Goal: Transaction & Acquisition: Purchase product/service

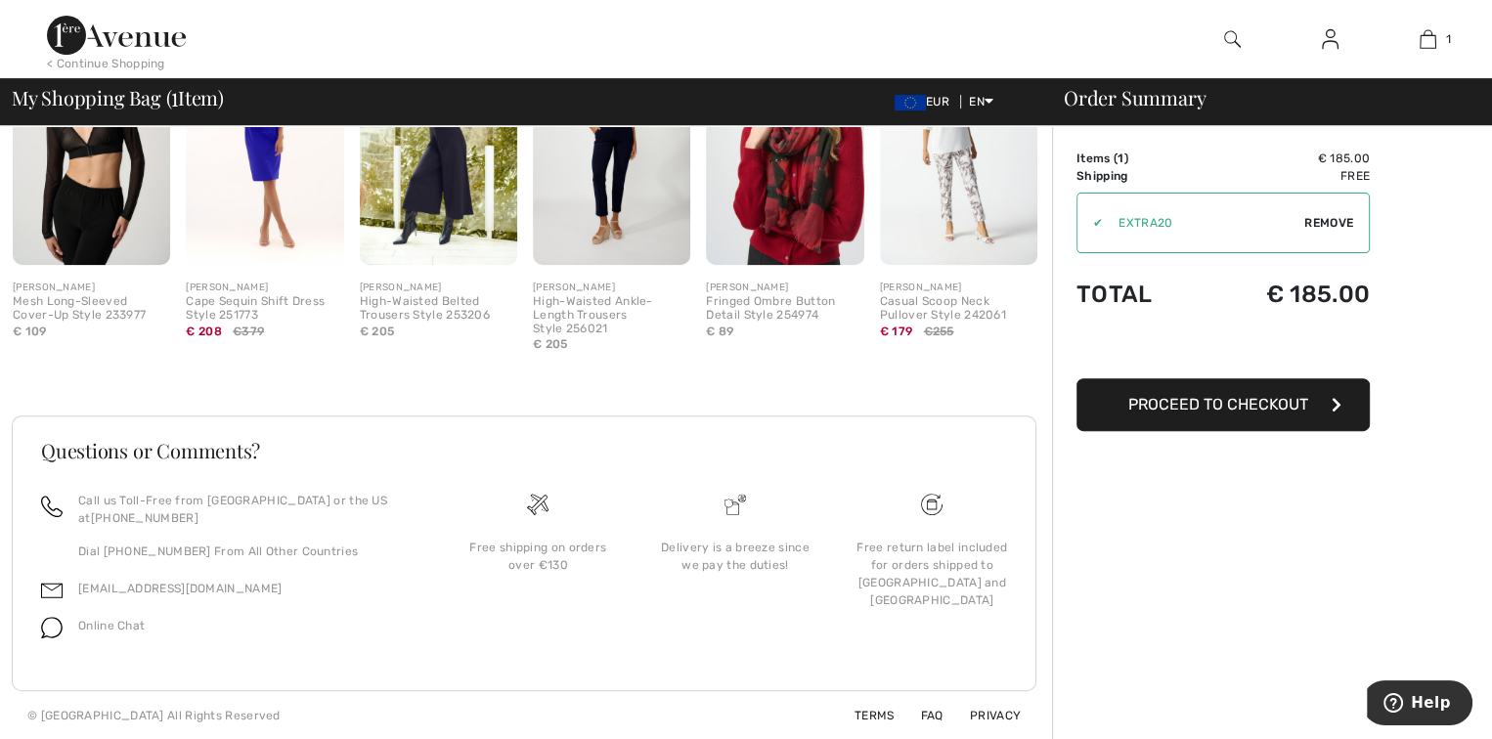
scroll to position [534, 0]
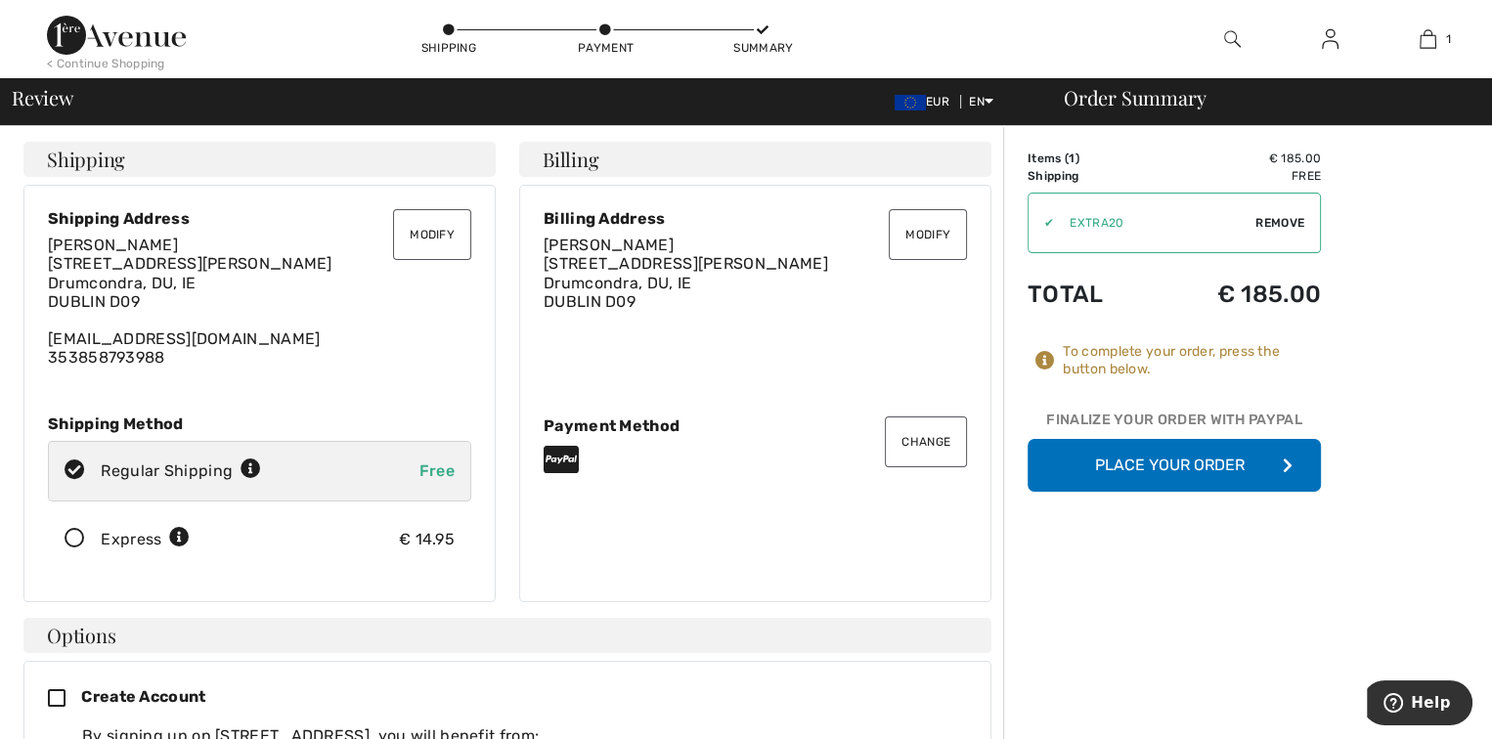
click at [1210, 474] on button "Place Your Order" at bounding box center [1174, 465] width 293 height 53
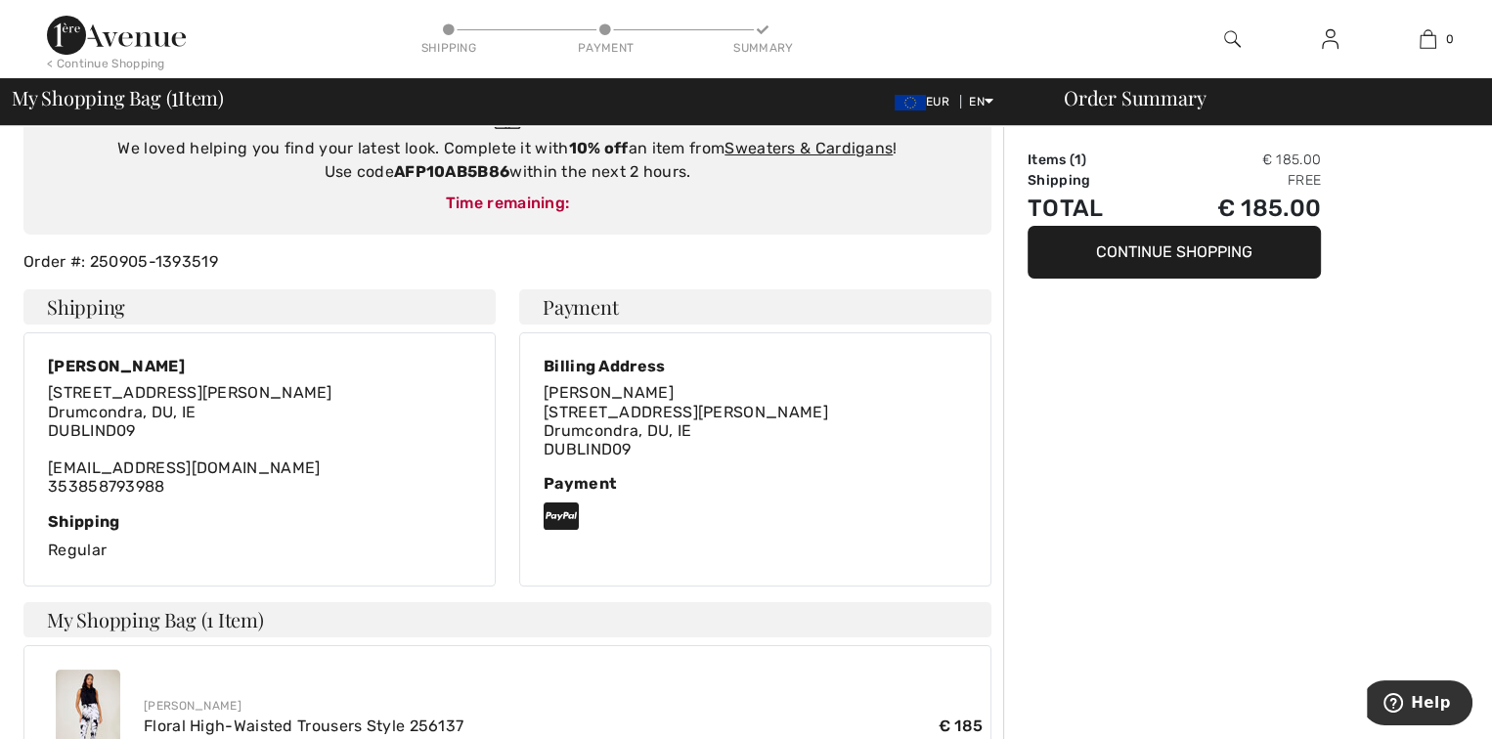
scroll to position [196, 0]
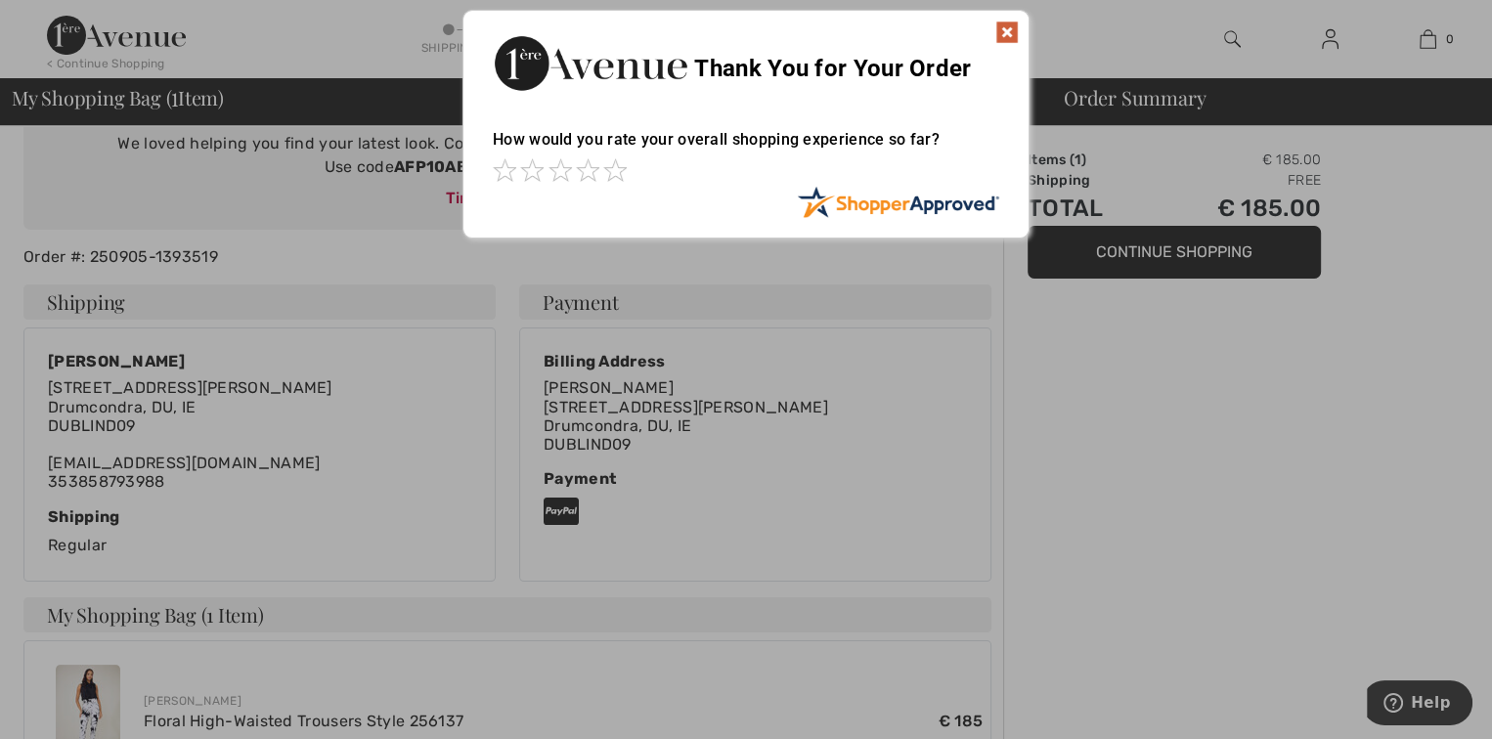
click at [1008, 23] on img at bounding box center [1007, 32] width 23 height 23
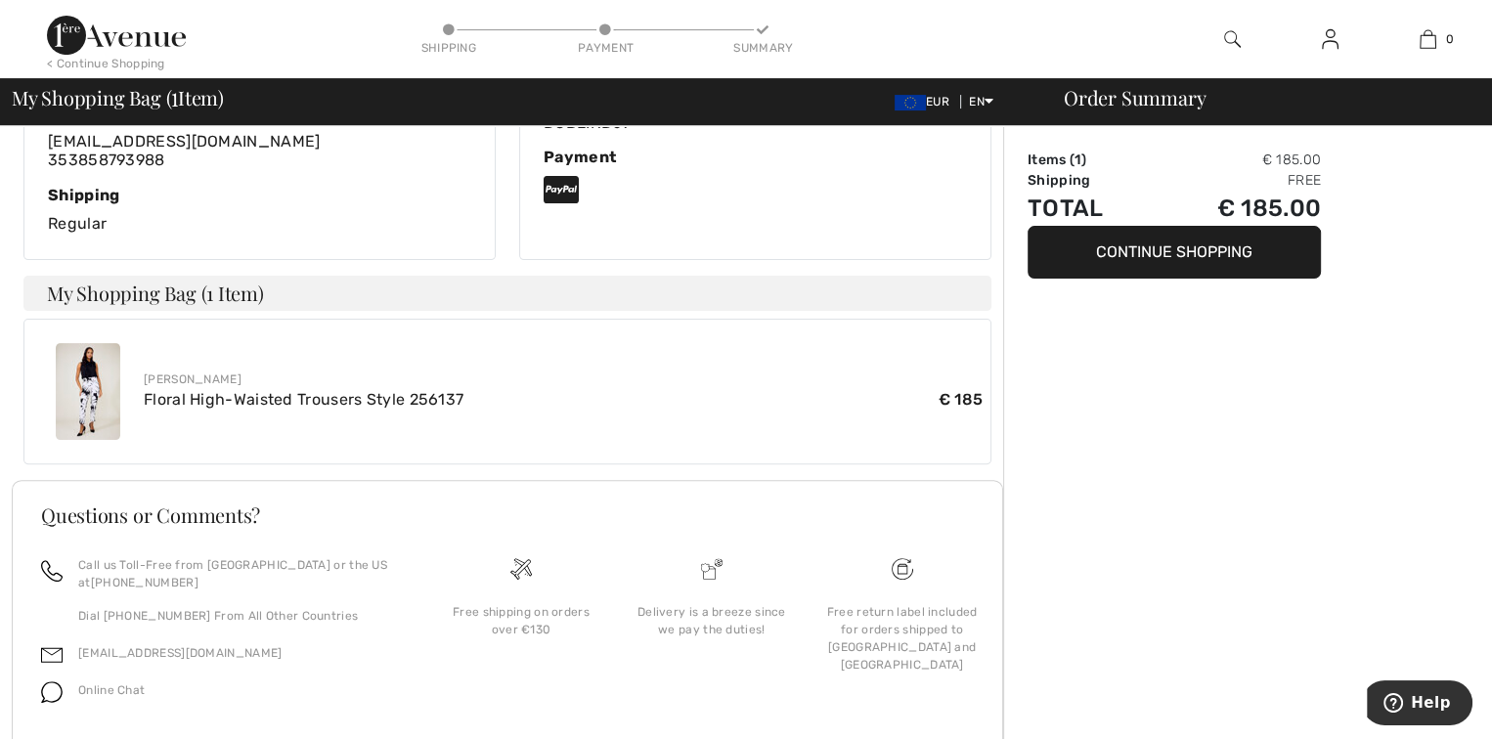
scroll to position [483, 0]
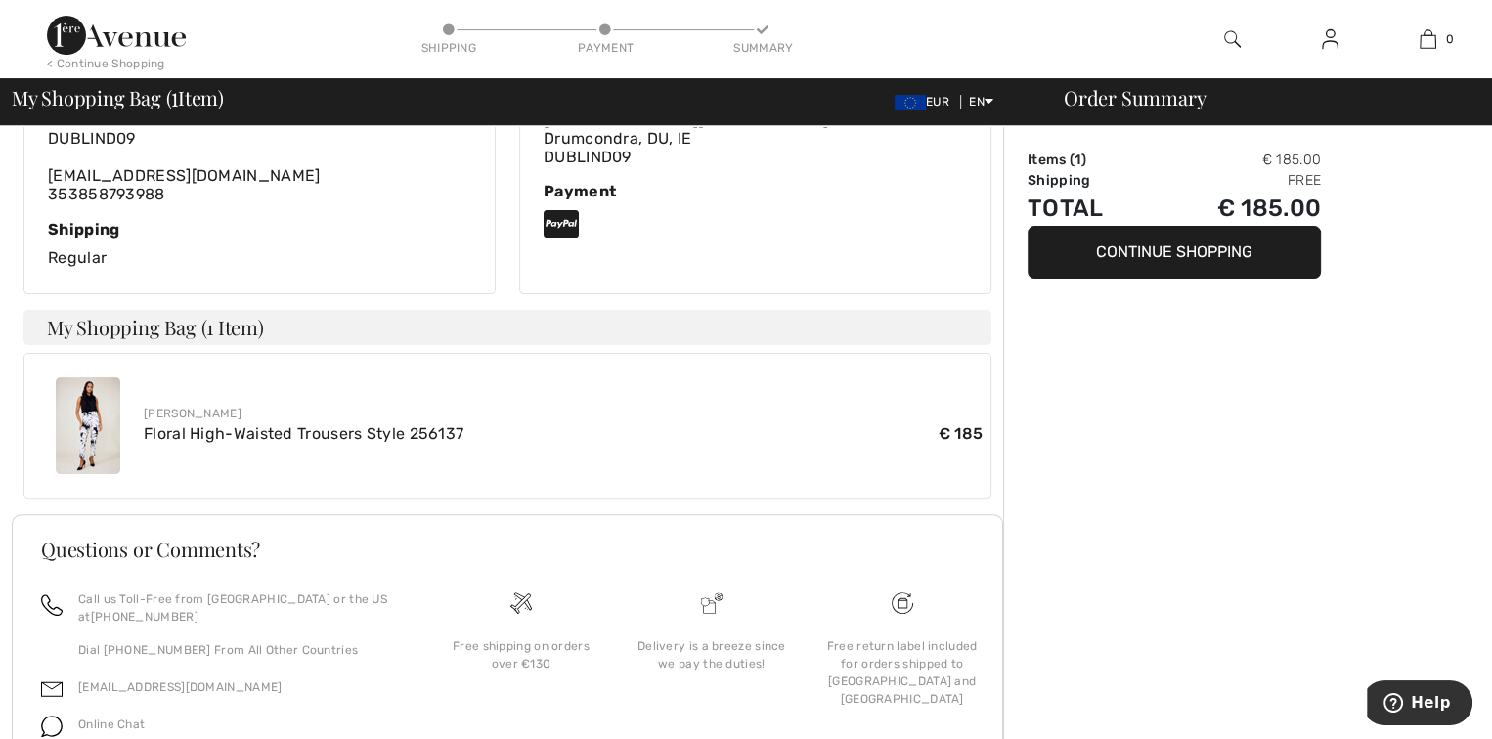
click at [1182, 264] on button "Continue Shopping" at bounding box center [1174, 252] width 293 height 53
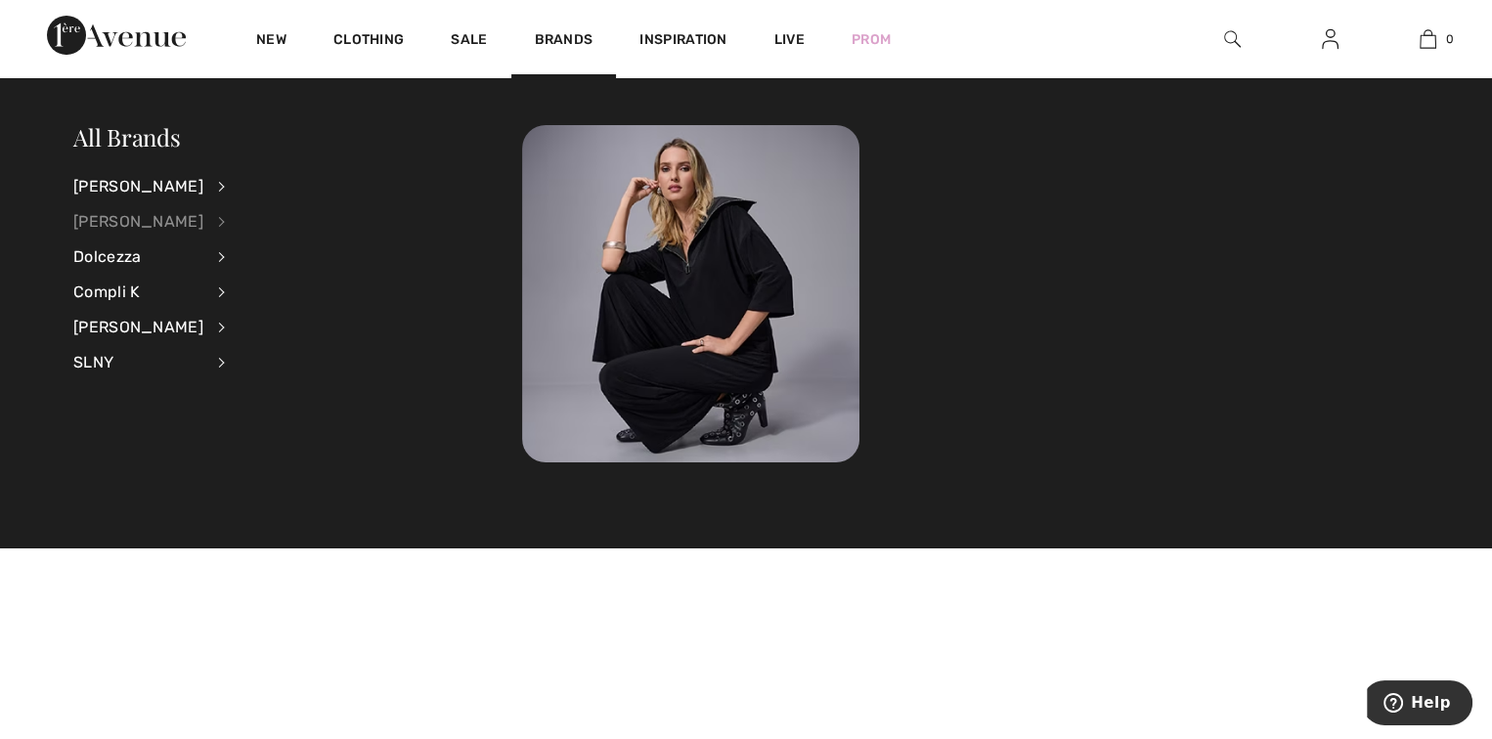
click at [169, 216] on div "[PERSON_NAME]" at bounding box center [138, 221] width 130 height 35
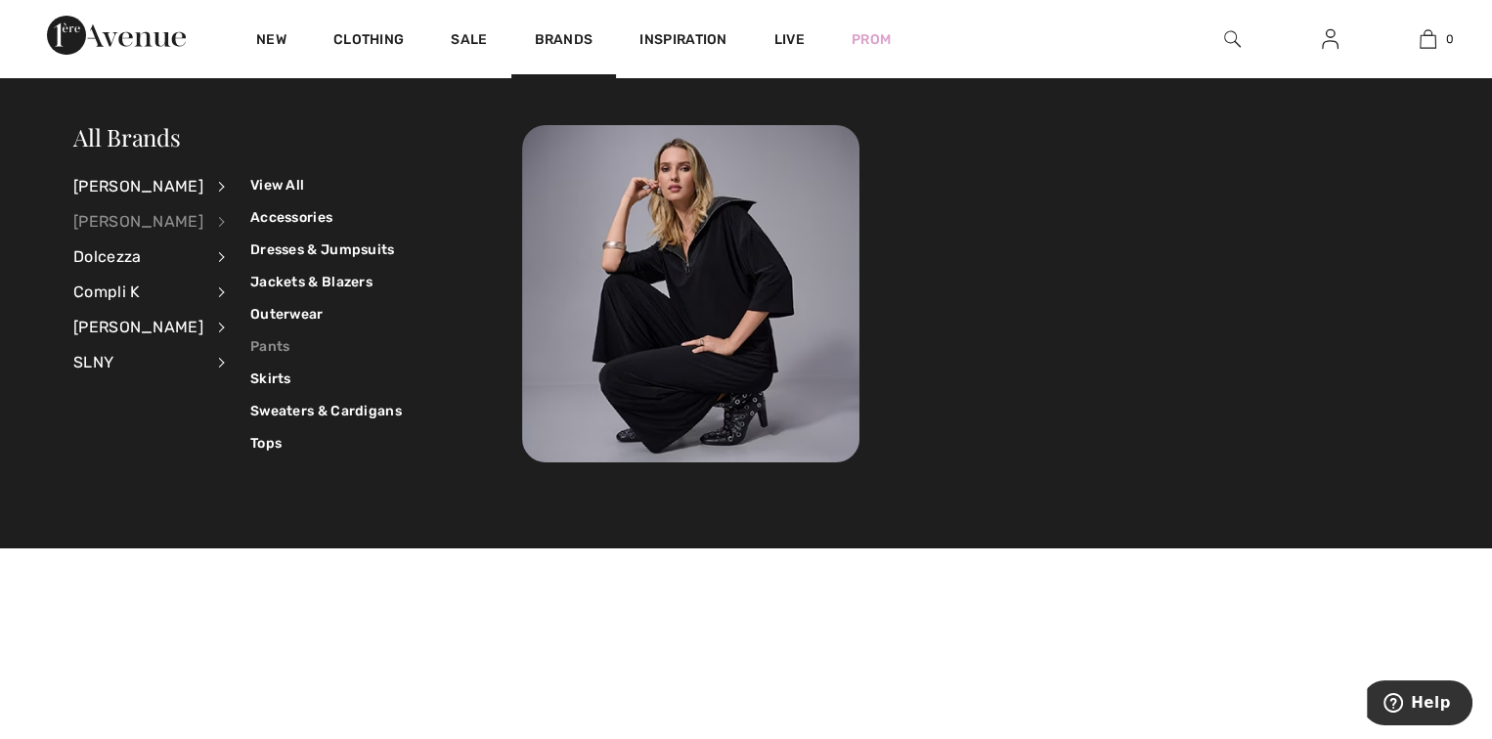
click at [261, 346] on link "Pants" at bounding box center [326, 347] width 152 height 32
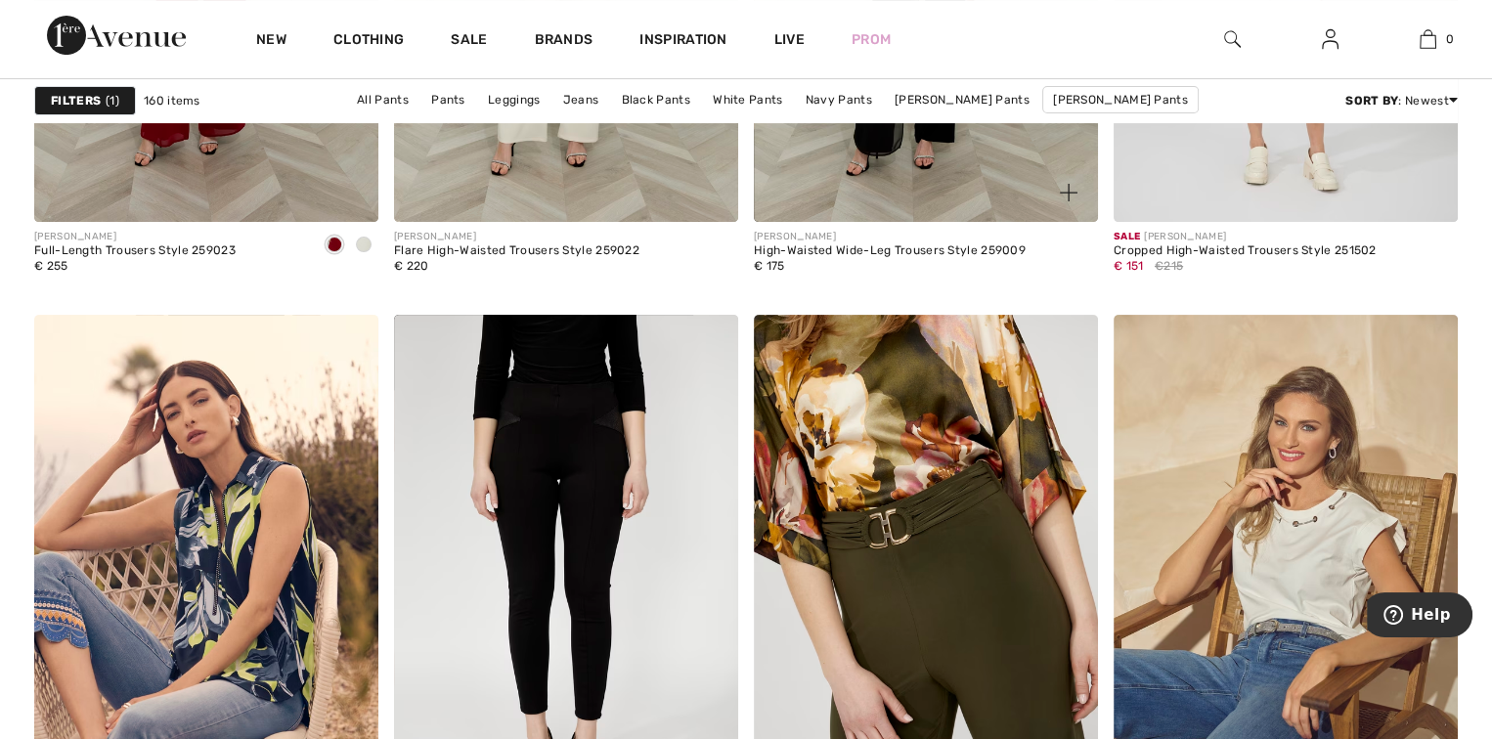
scroll to position [8410, 0]
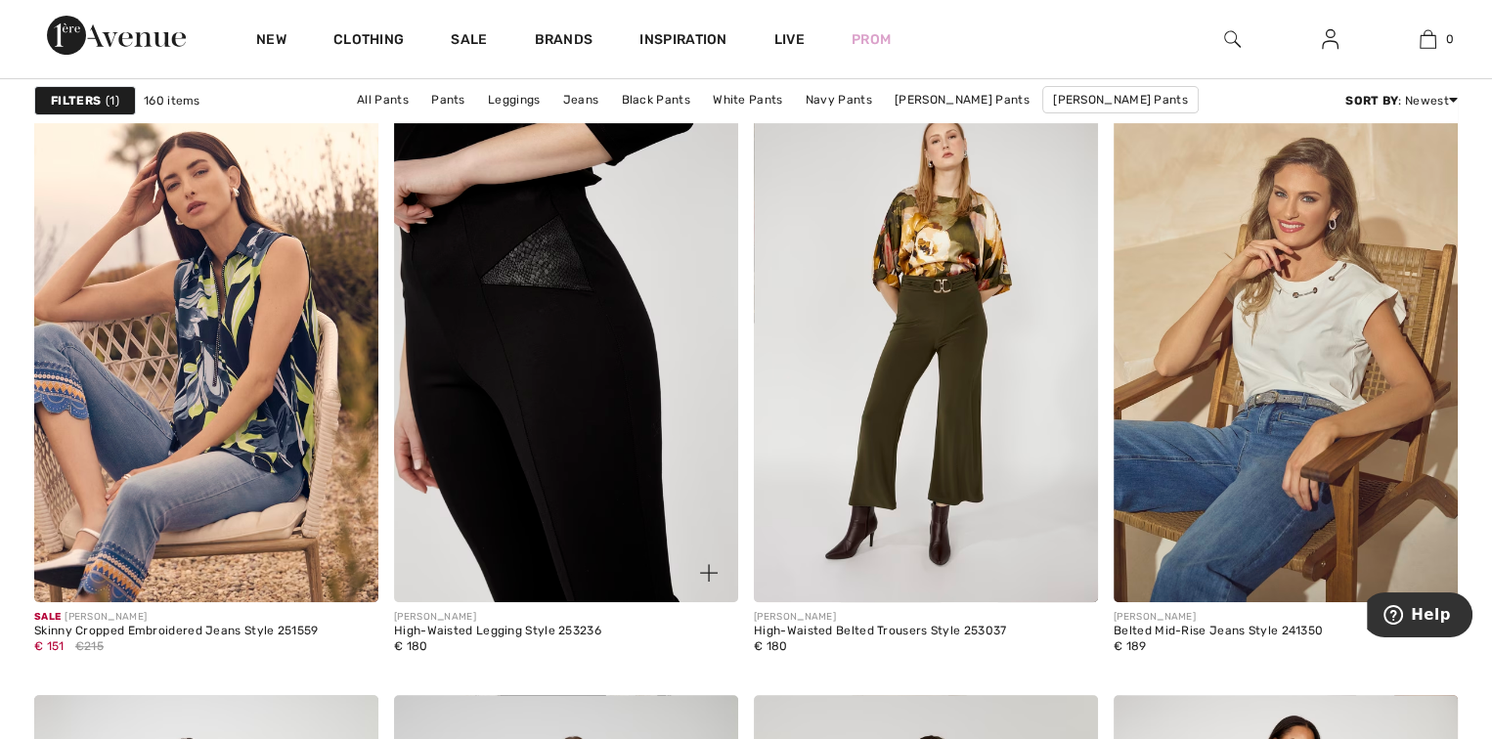
click at [541, 426] on img at bounding box center [566, 344] width 344 height 516
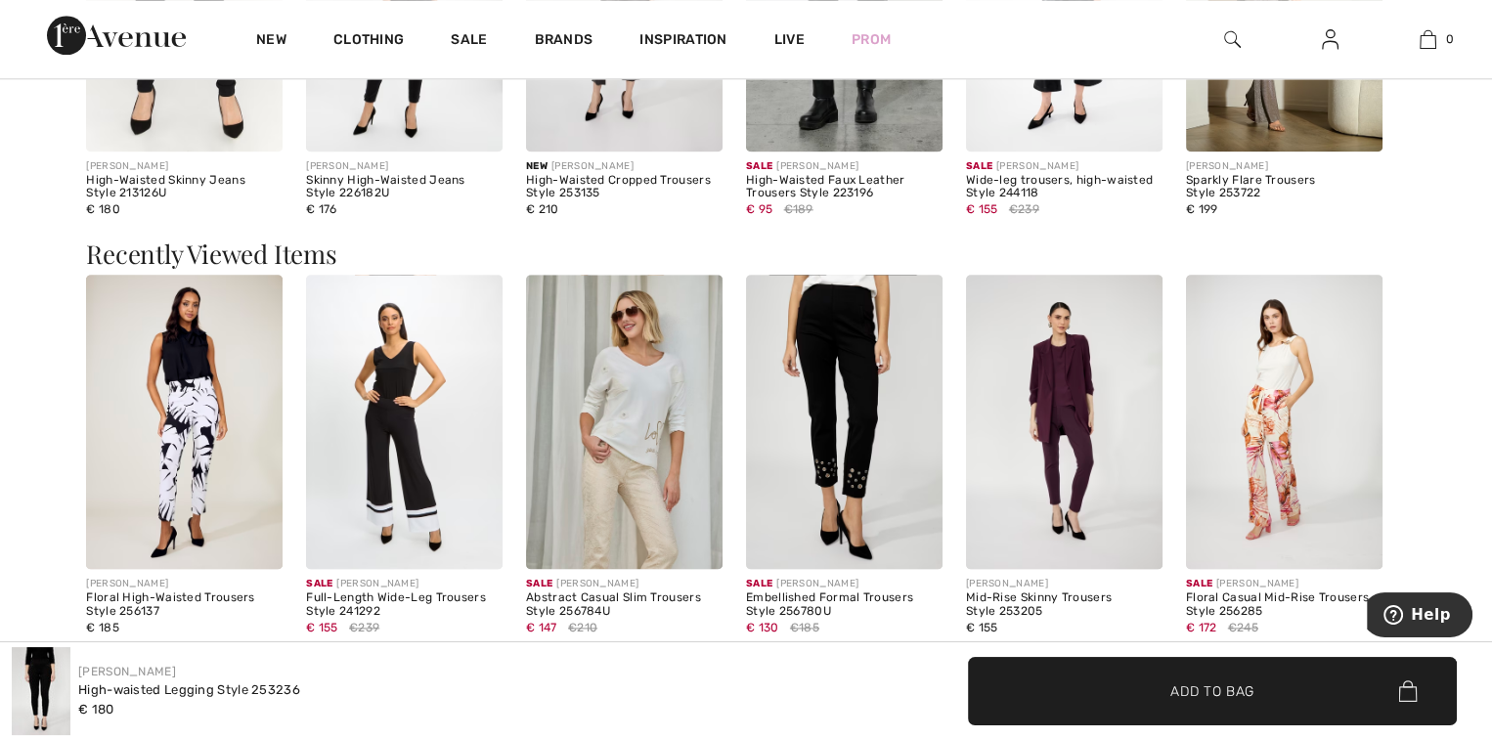
scroll to position [2445, 0]
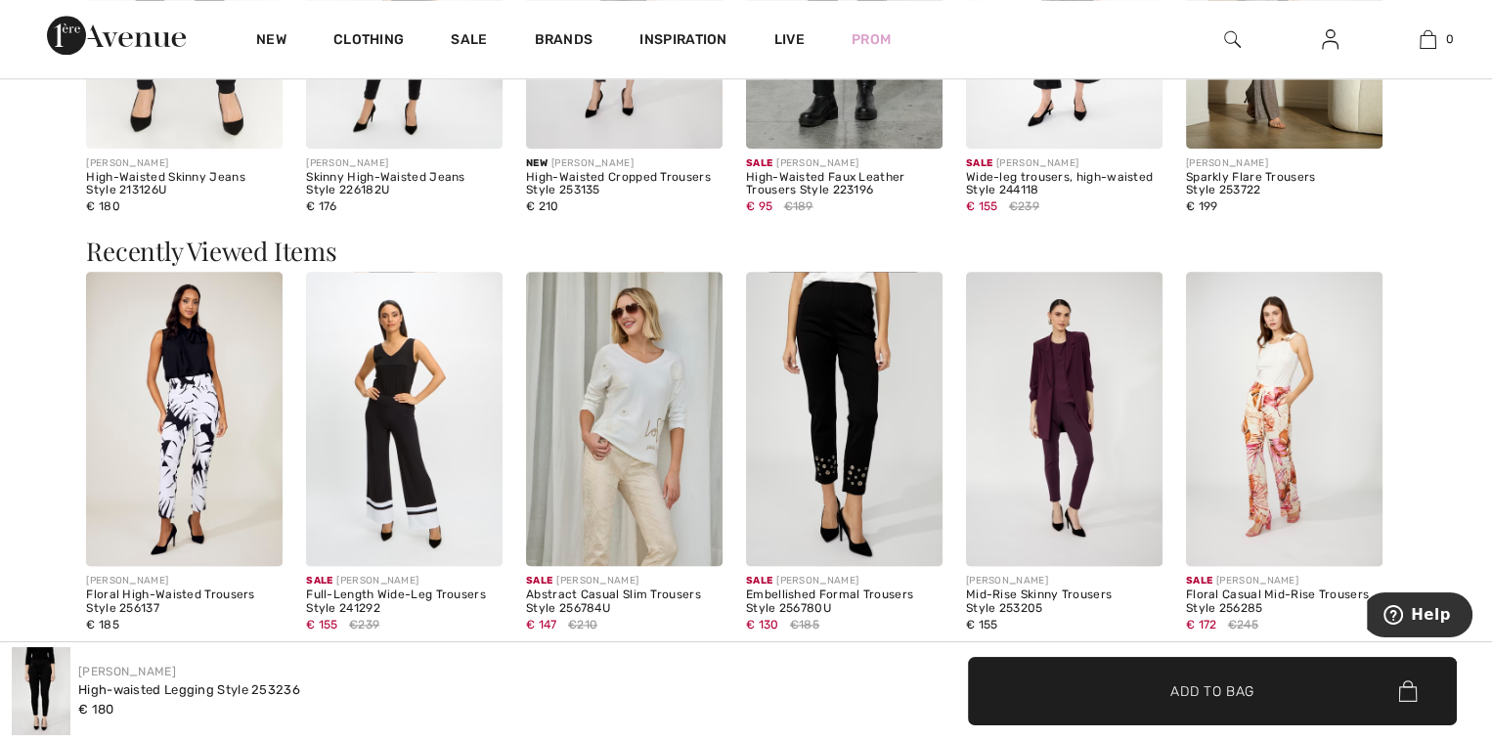
click at [825, 463] on img at bounding box center [844, 419] width 197 height 294
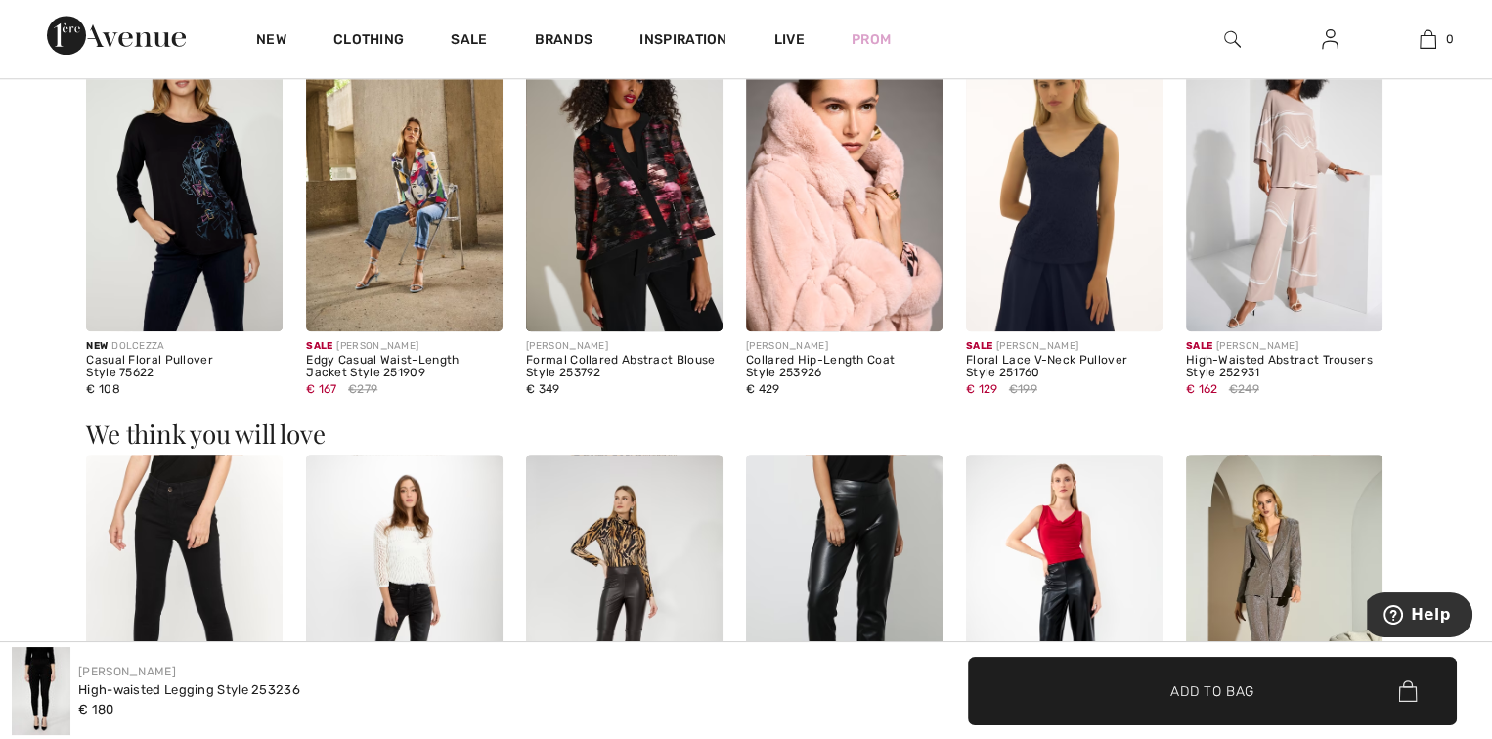
scroll to position [1467, 0]
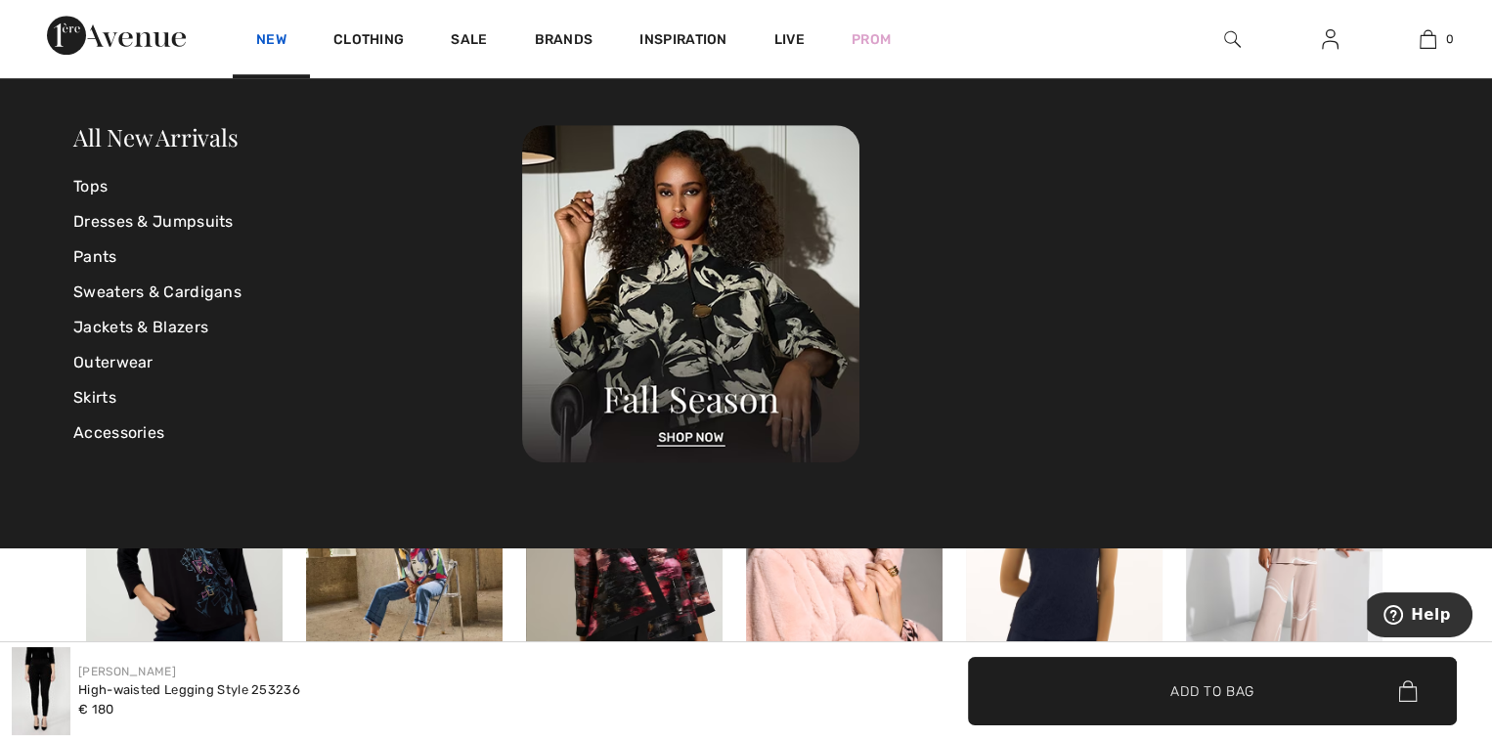
click at [263, 42] on link "New" at bounding box center [271, 41] width 30 height 21
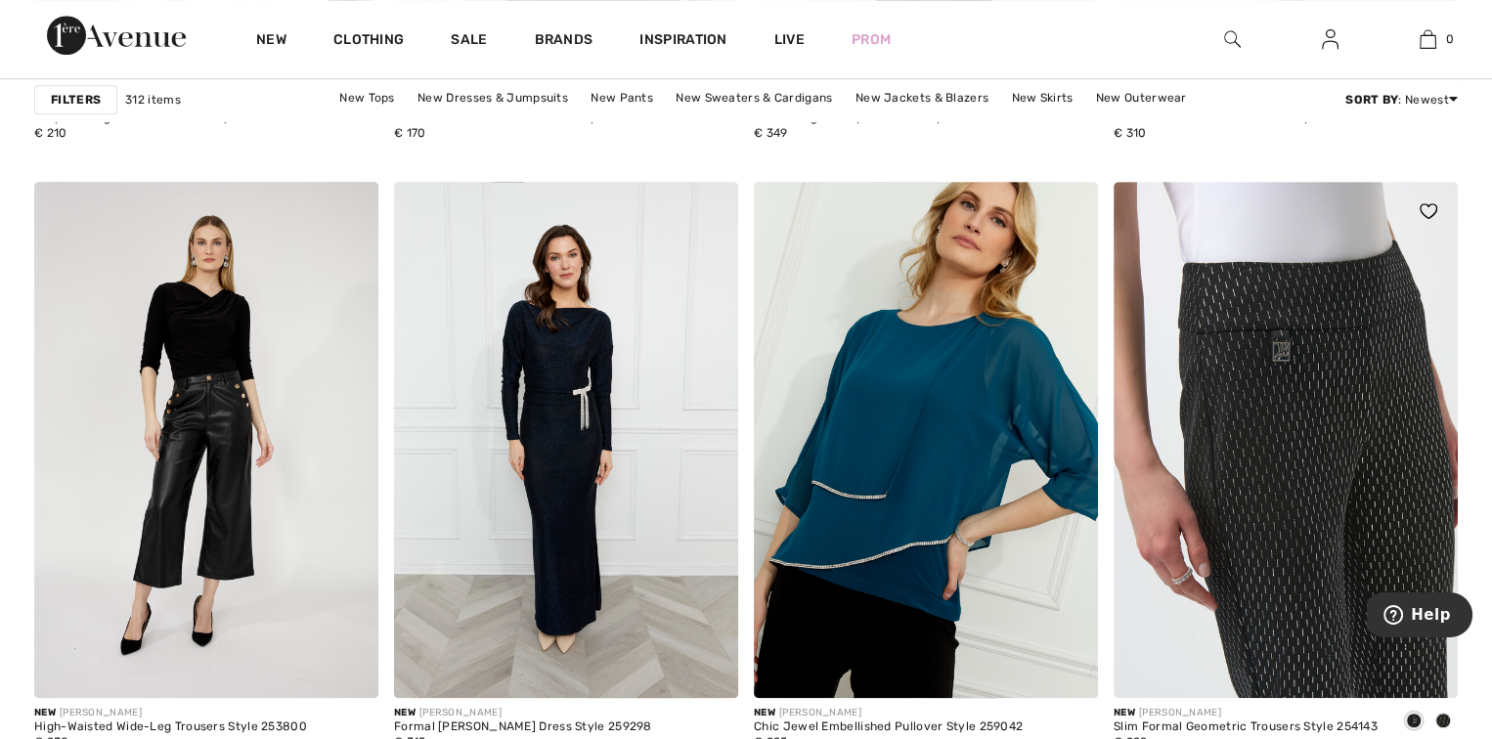
scroll to position [8899, 0]
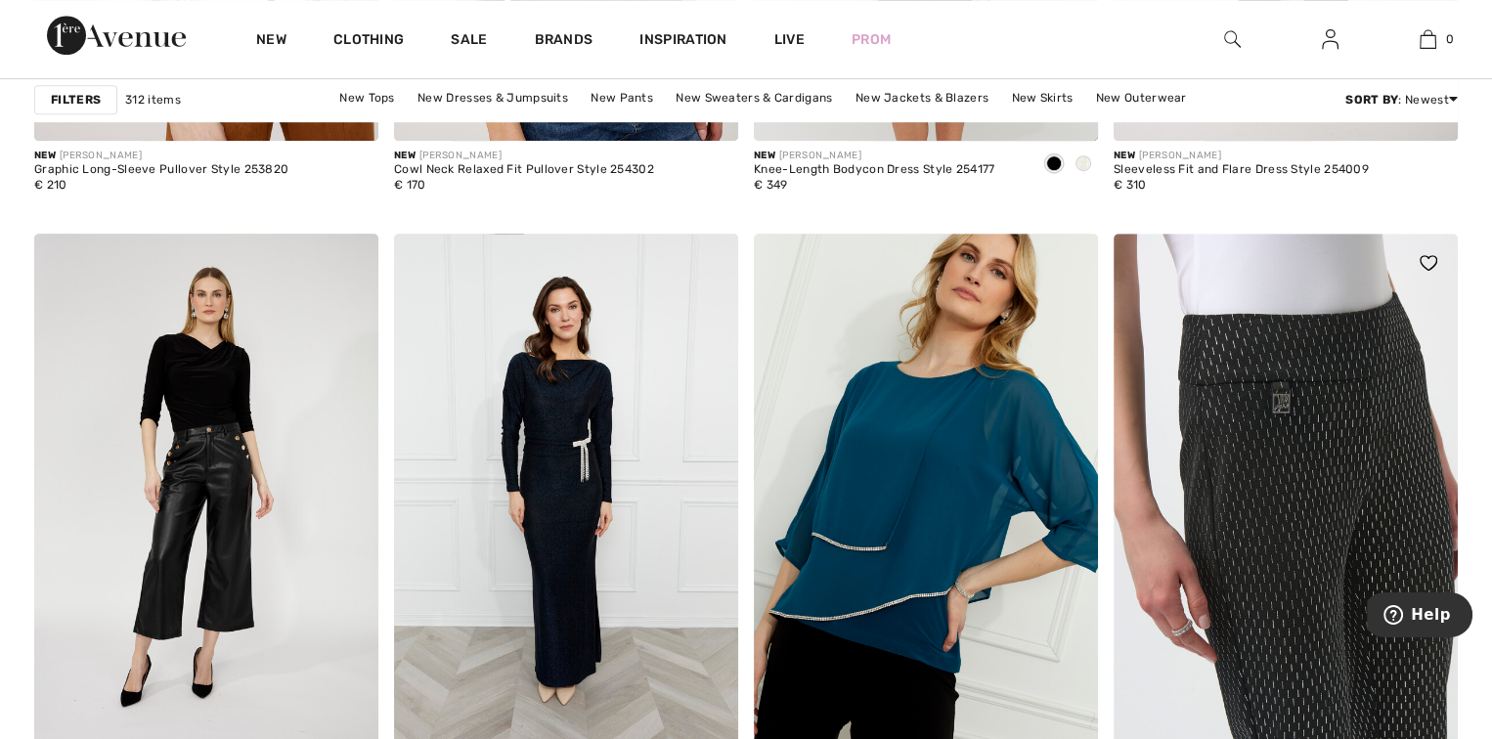
click at [1286, 490] on img at bounding box center [1286, 492] width 344 height 516
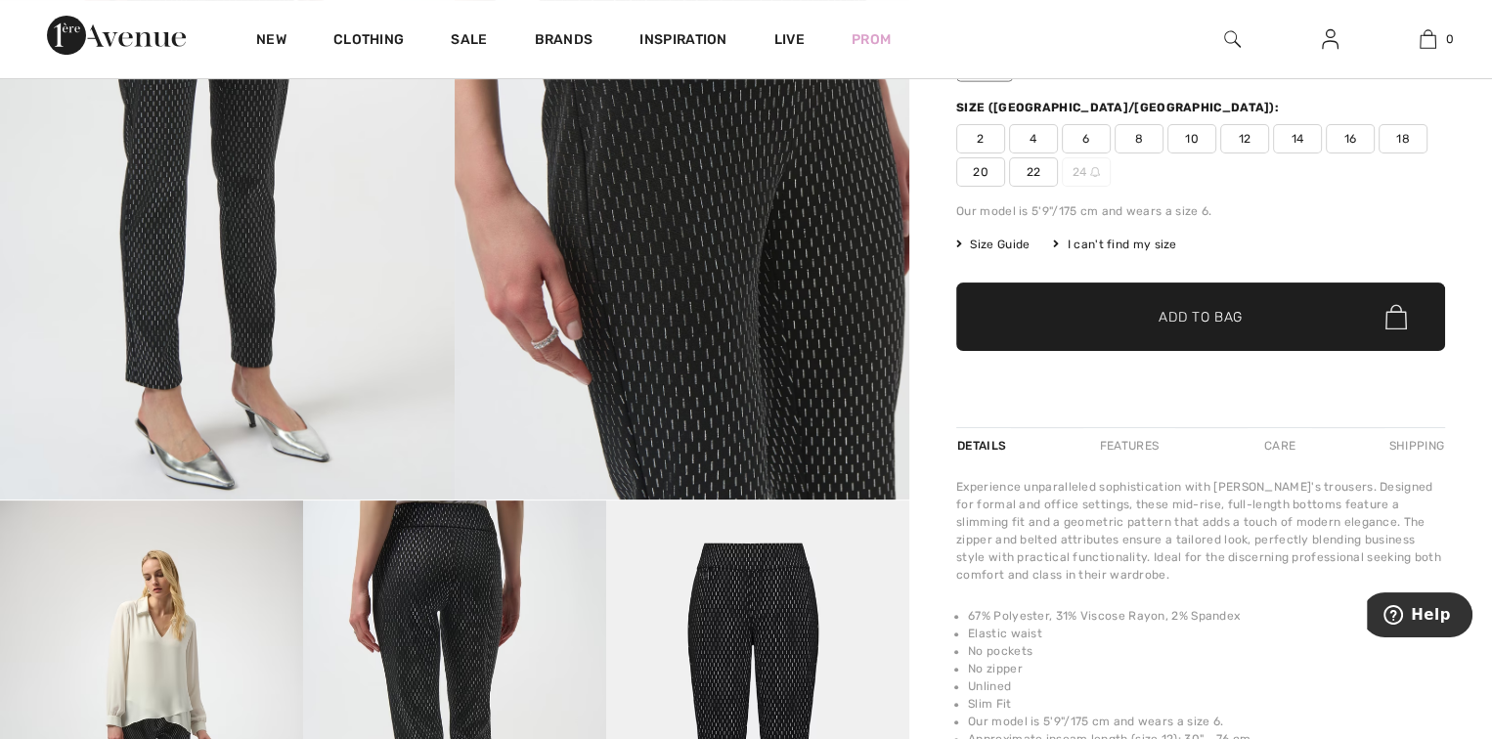
scroll to position [293, 0]
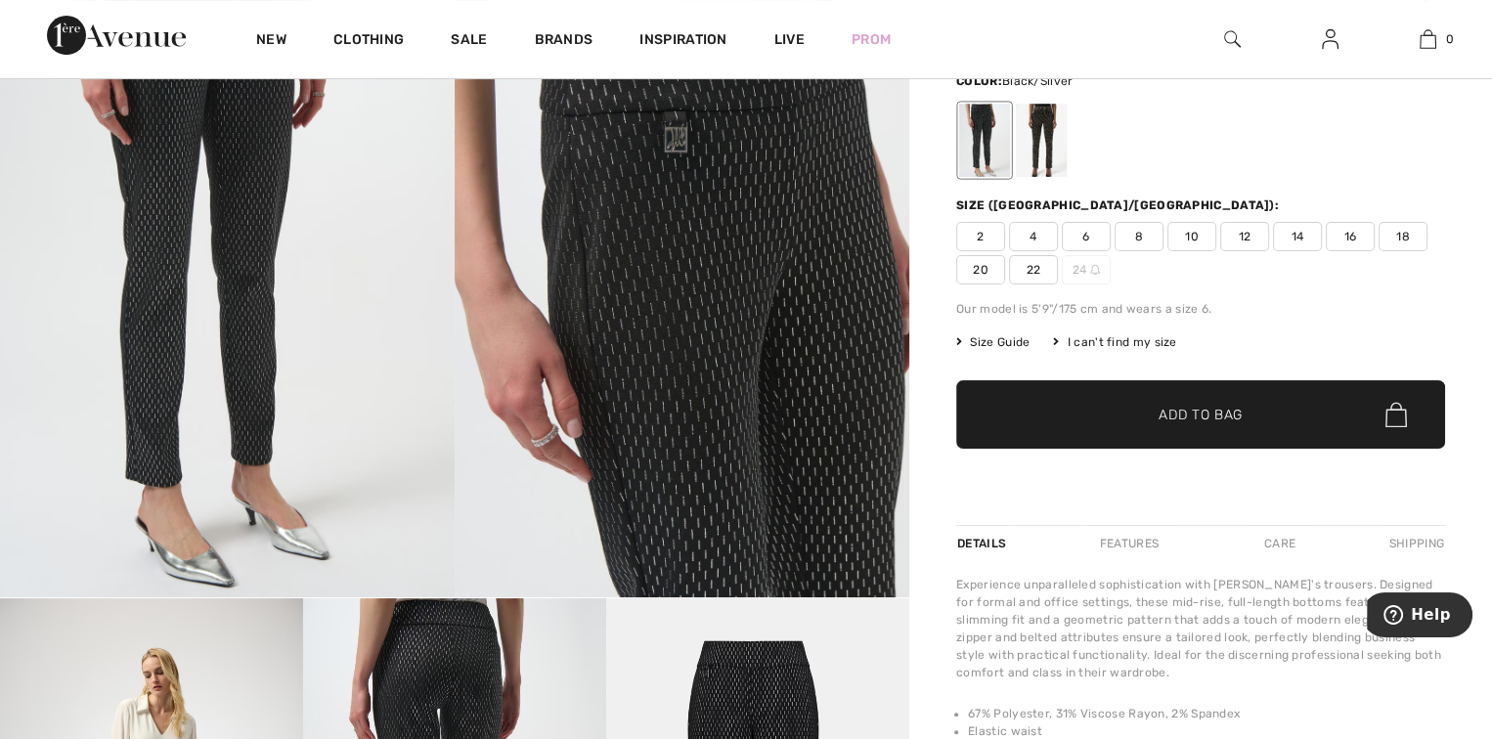
click at [1247, 237] on span "12" at bounding box center [1244, 236] width 49 height 29
click at [1202, 400] on span "✔ Added to Bag Add to Bag" at bounding box center [1200, 414] width 489 height 68
click at [1304, 236] on span "14" at bounding box center [1297, 236] width 49 height 29
click at [1228, 418] on span "Add to Bag" at bounding box center [1201, 415] width 84 height 21
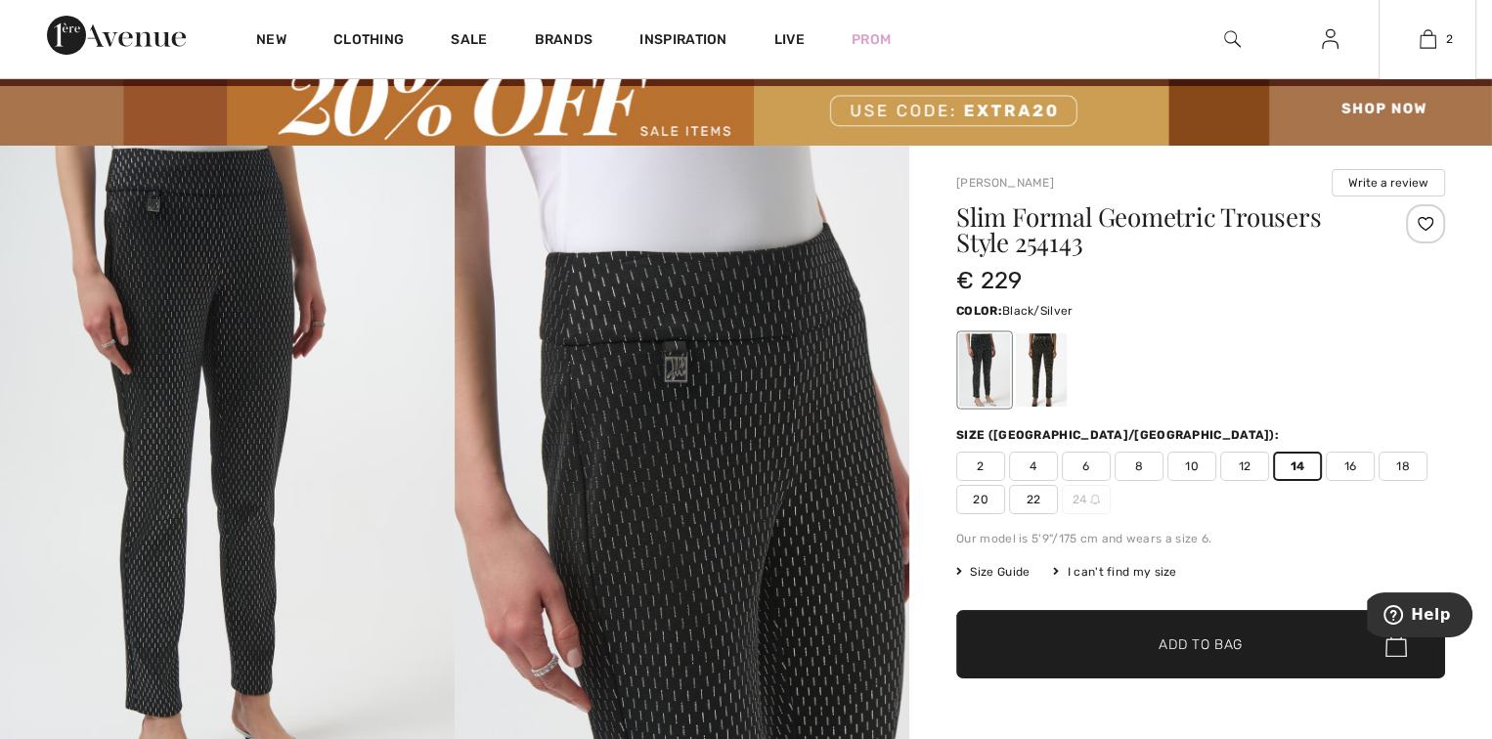
scroll to position [98, 0]
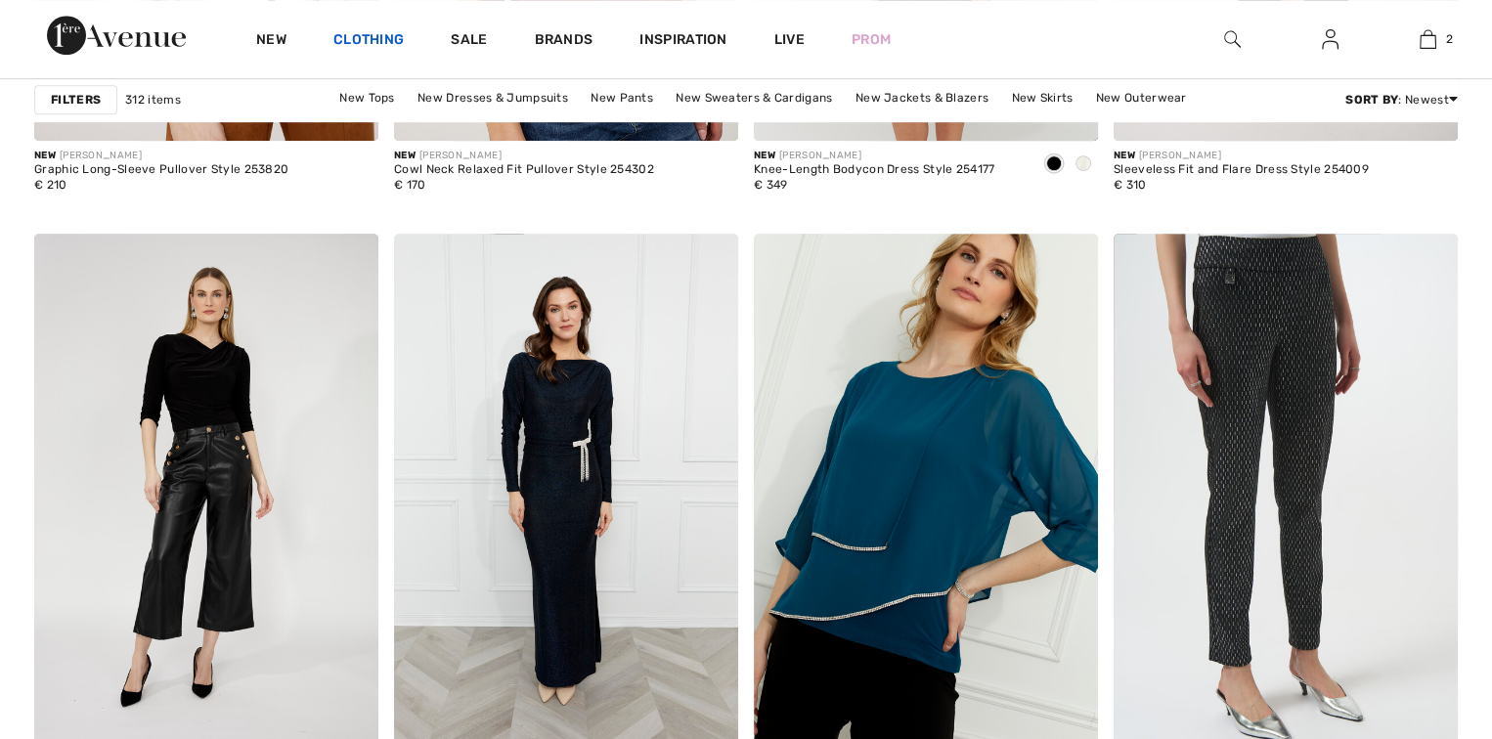
drag, startPoint x: 0, startPoint y: 0, endPoint x: 380, endPoint y: 39, distance: 382.4
click at [380, 39] on link "Clothing" at bounding box center [368, 41] width 70 height 21
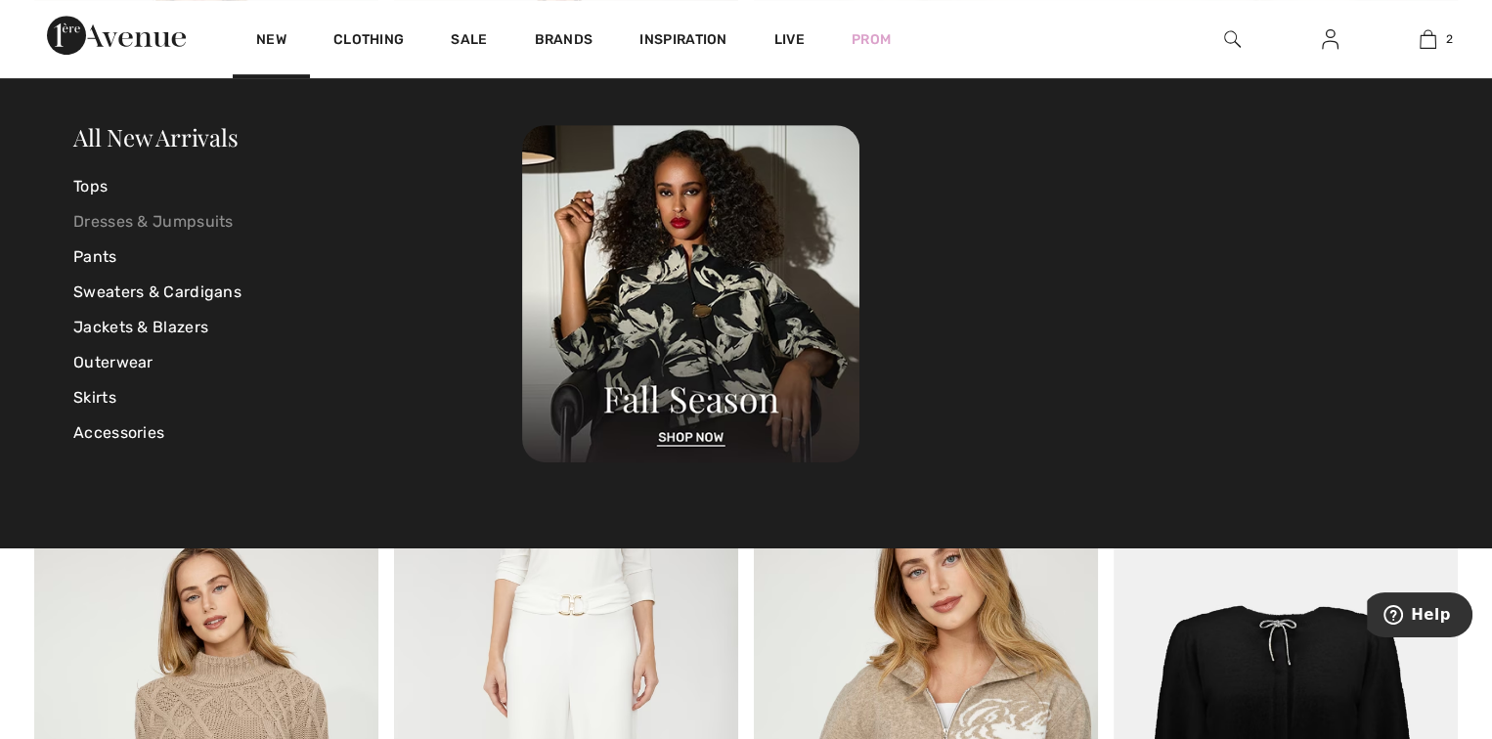
scroll to position [1076, 0]
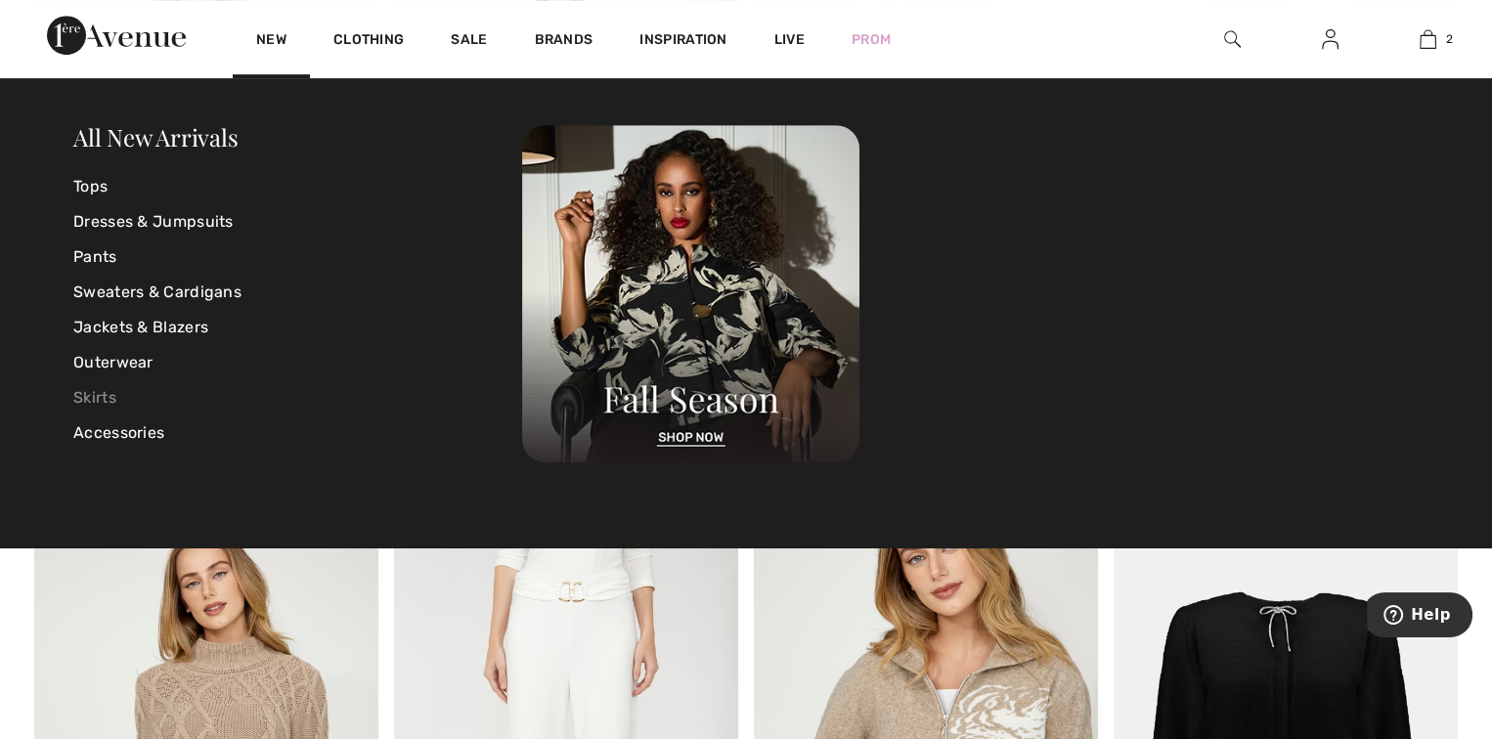
click at [107, 396] on link "Skirts" at bounding box center [297, 397] width 449 height 35
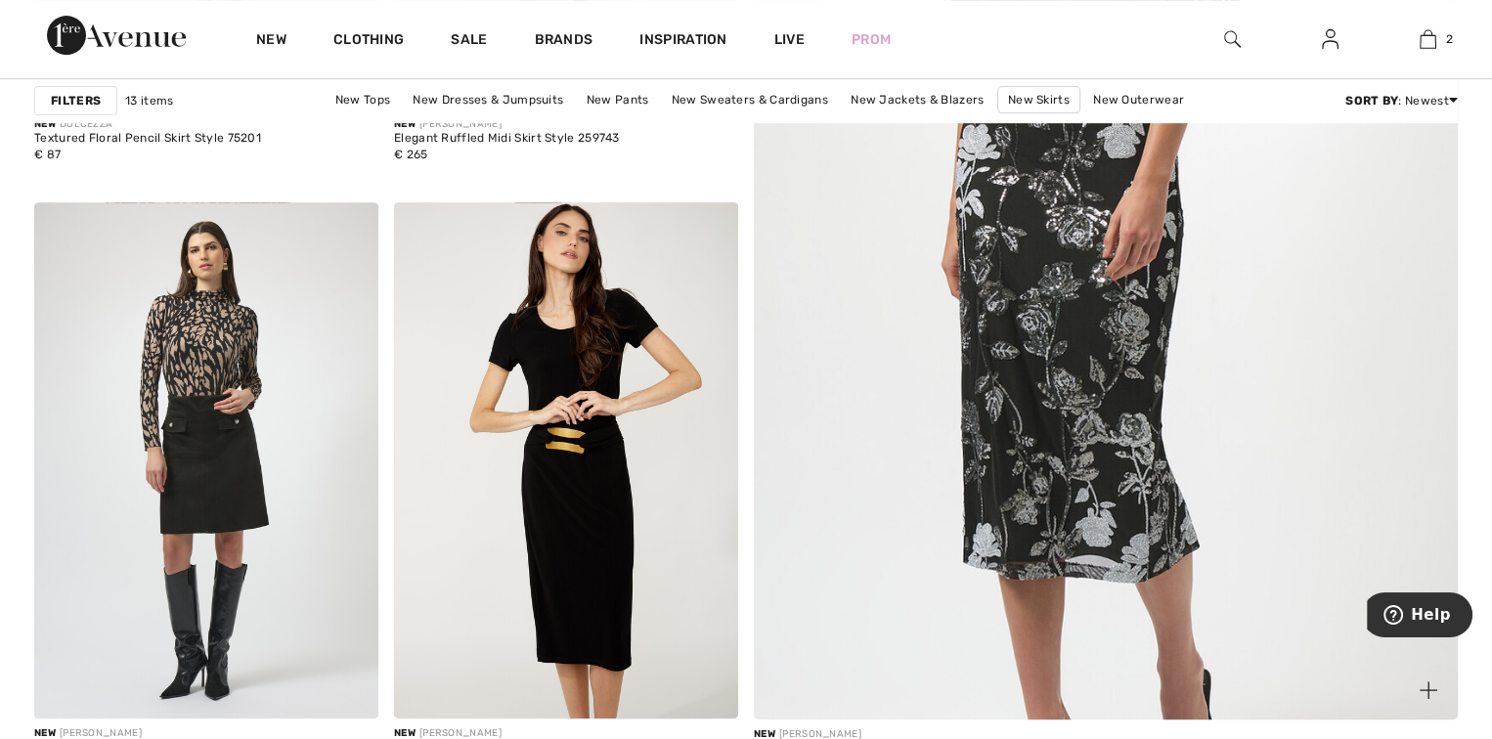
scroll to position [880, 0]
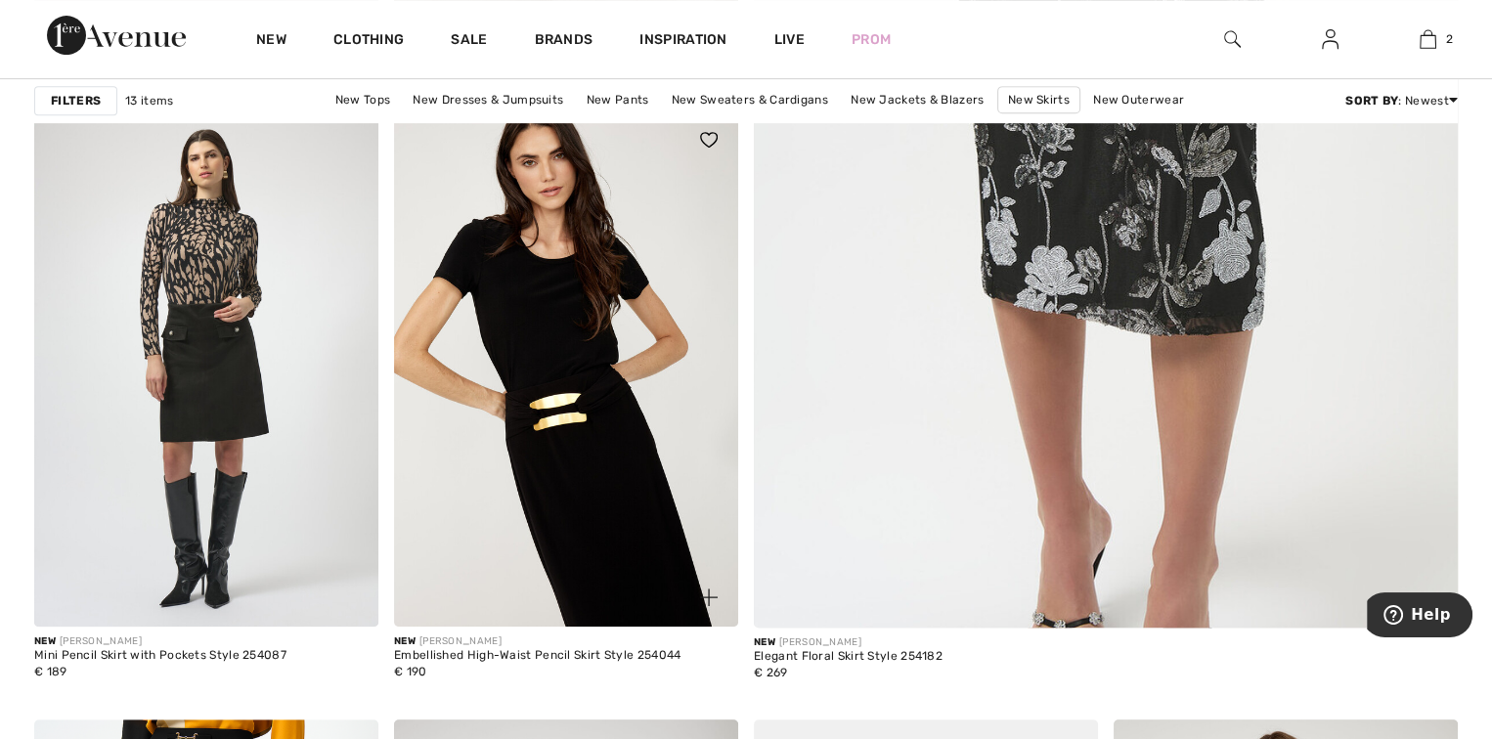
click at [592, 404] on img at bounding box center [566, 369] width 344 height 516
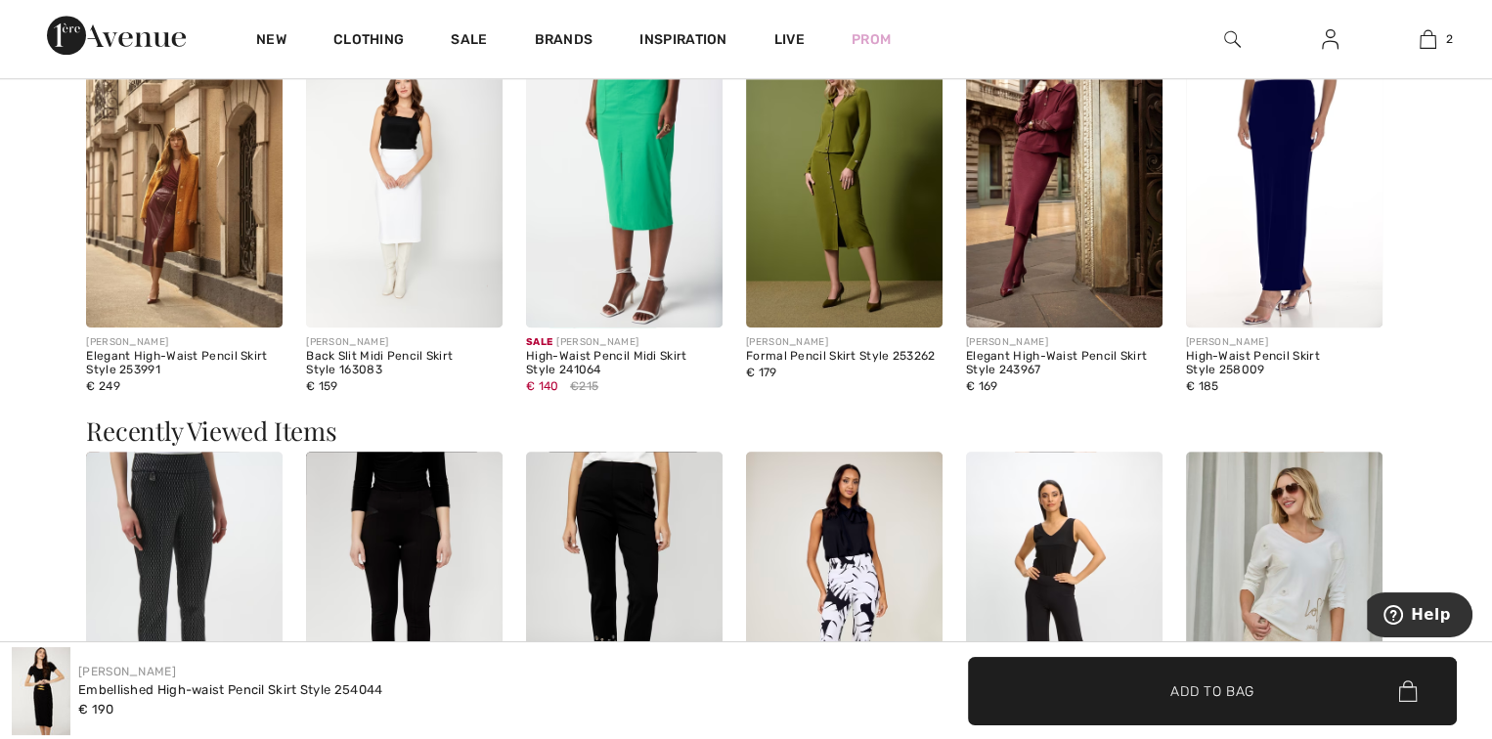
scroll to position [2151, 0]
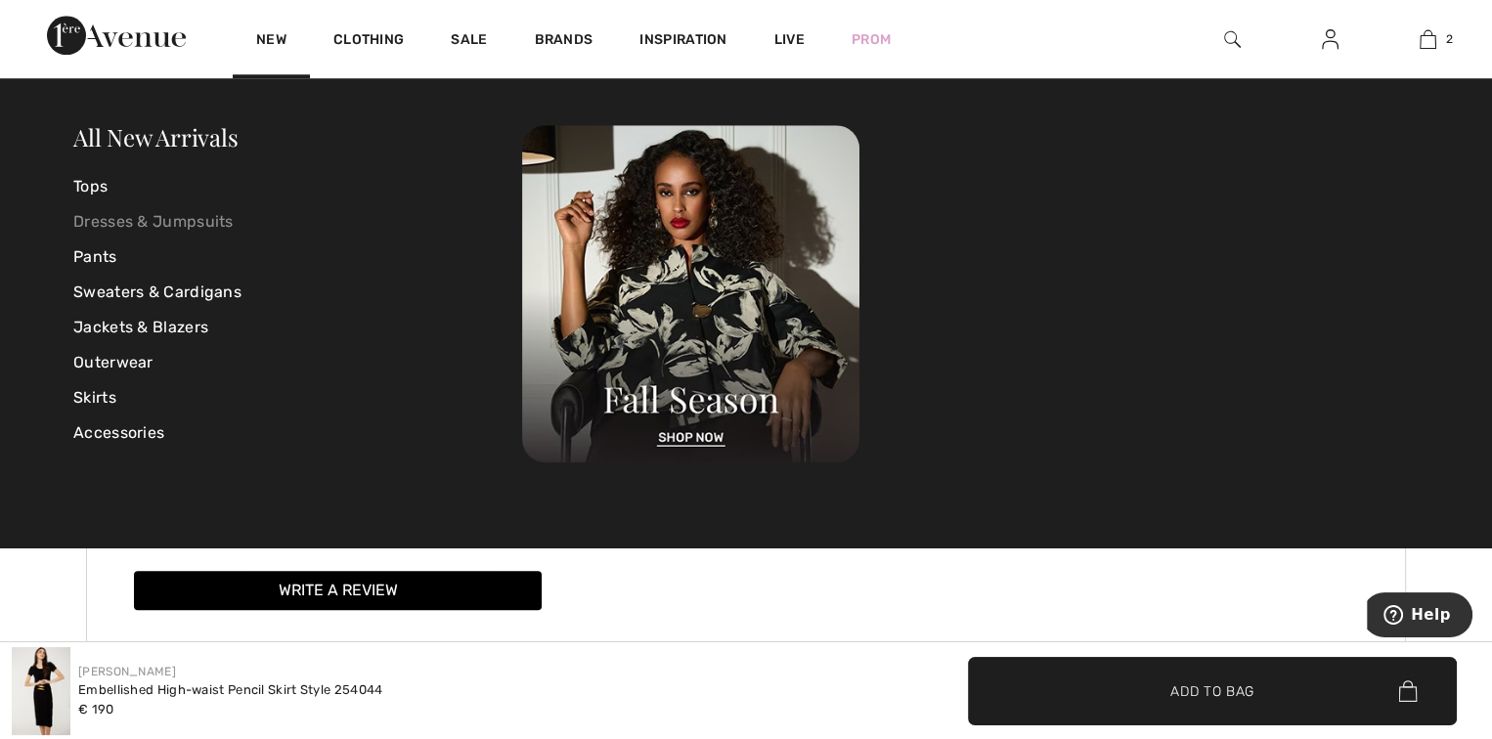
click at [104, 218] on link "Dresses & Jumpsuits" at bounding box center [297, 221] width 449 height 35
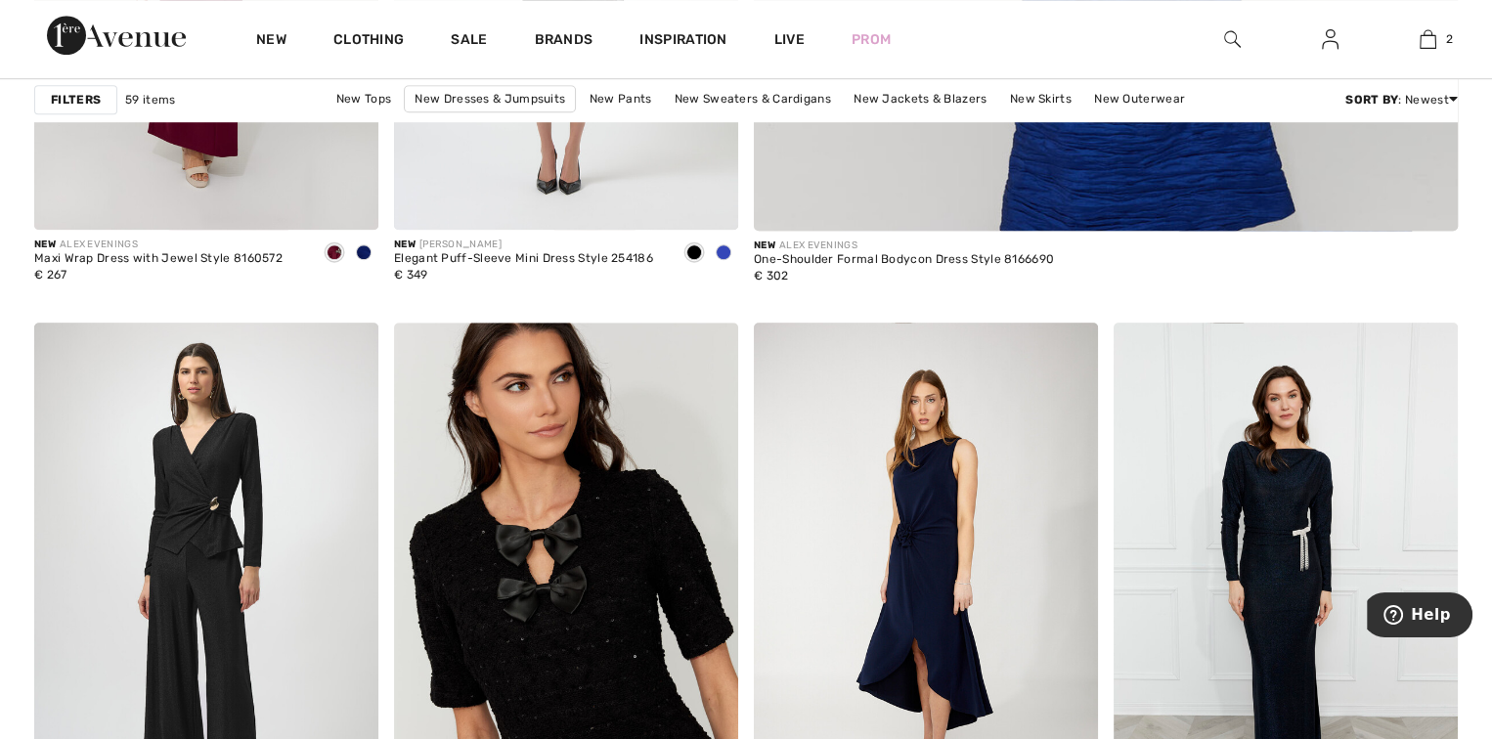
scroll to position [1565, 0]
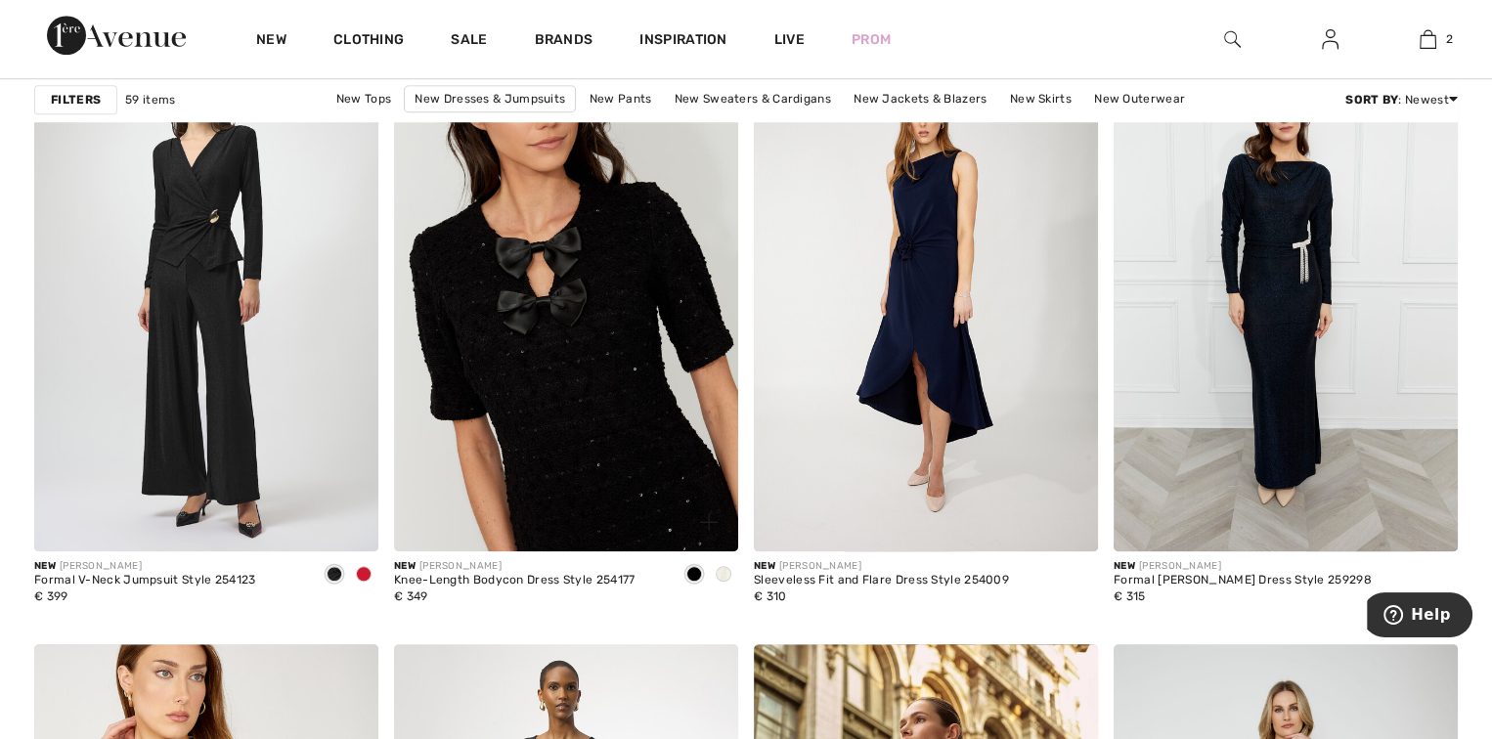
click at [585, 442] on img at bounding box center [566, 293] width 344 height 516
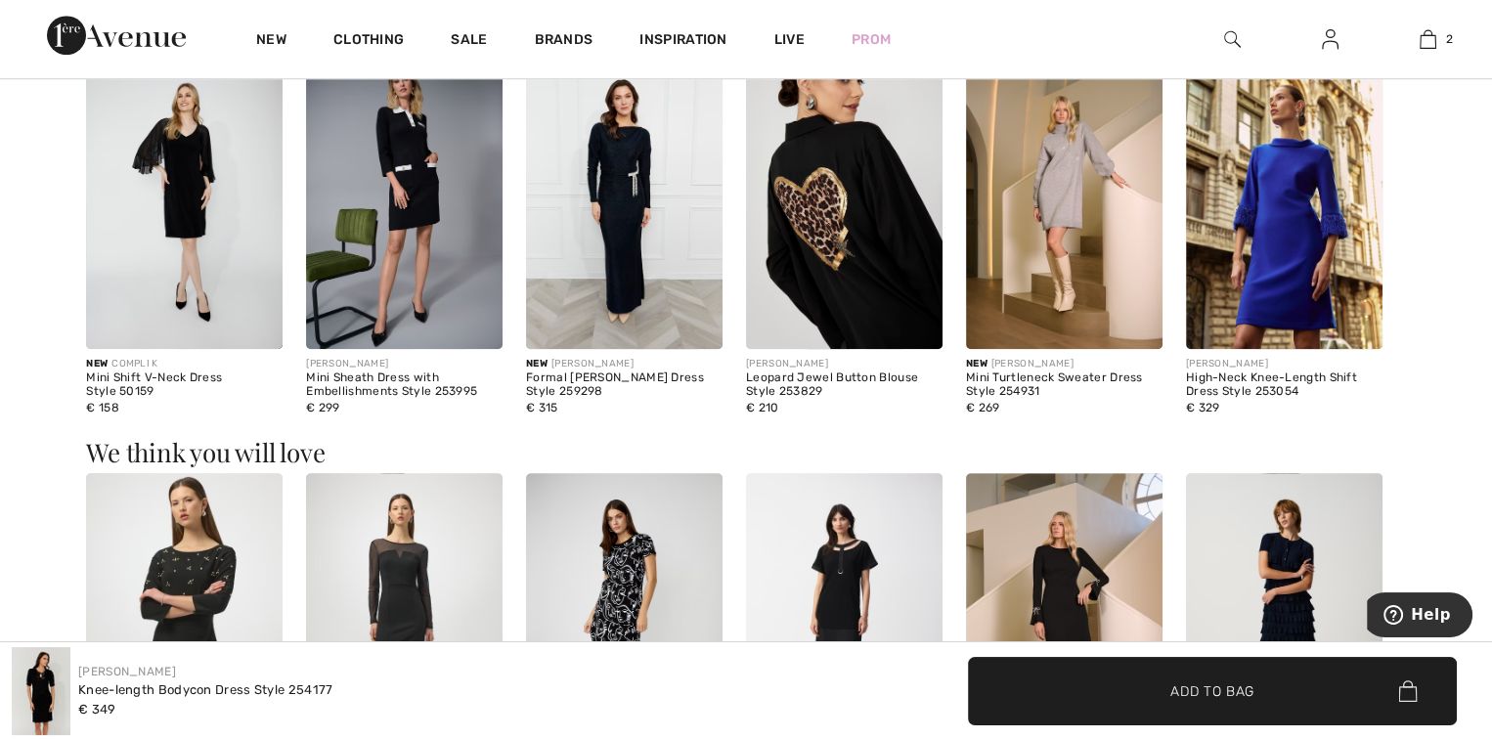
scroll to position [1565, 0]
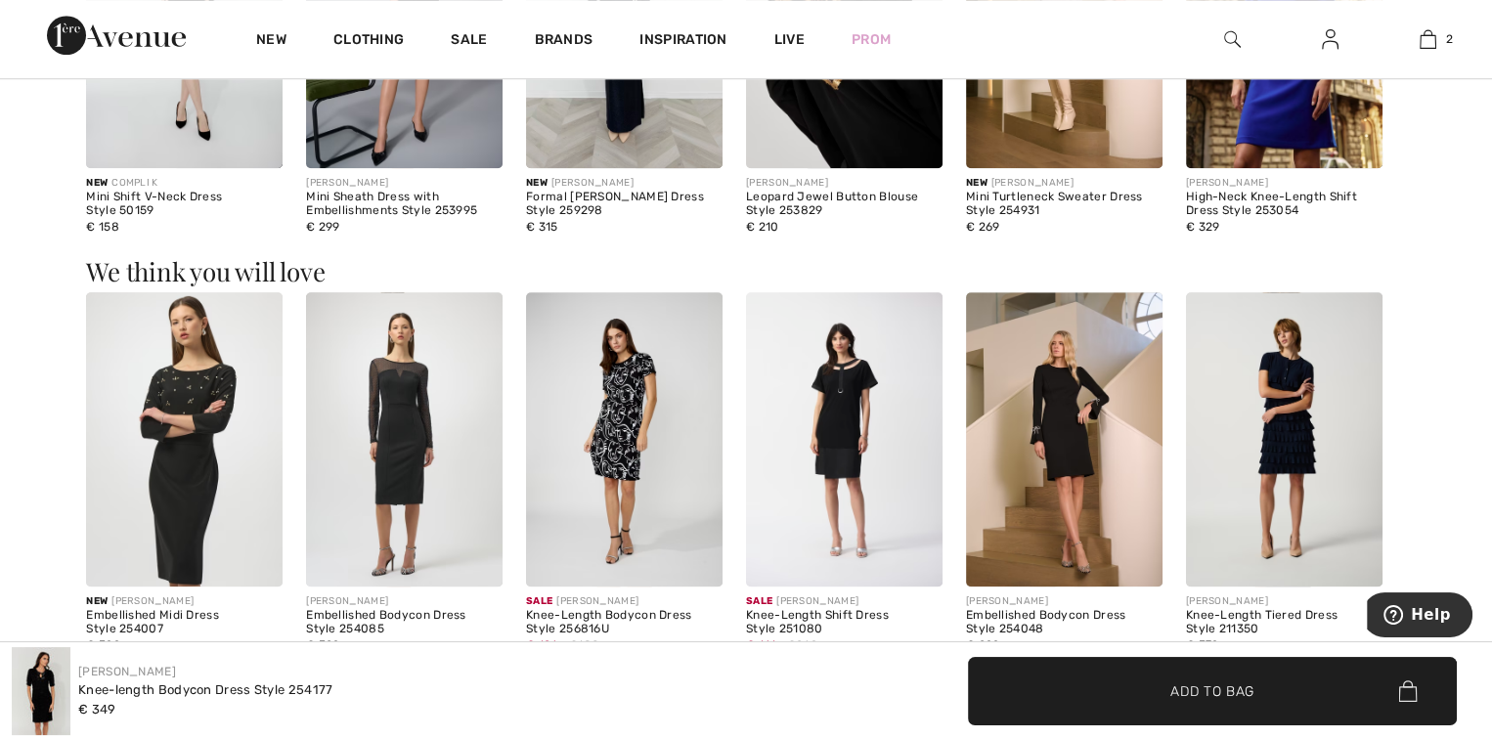
click at [1292, 439] on img at bounding box center [1284, 439] width 197 height 294
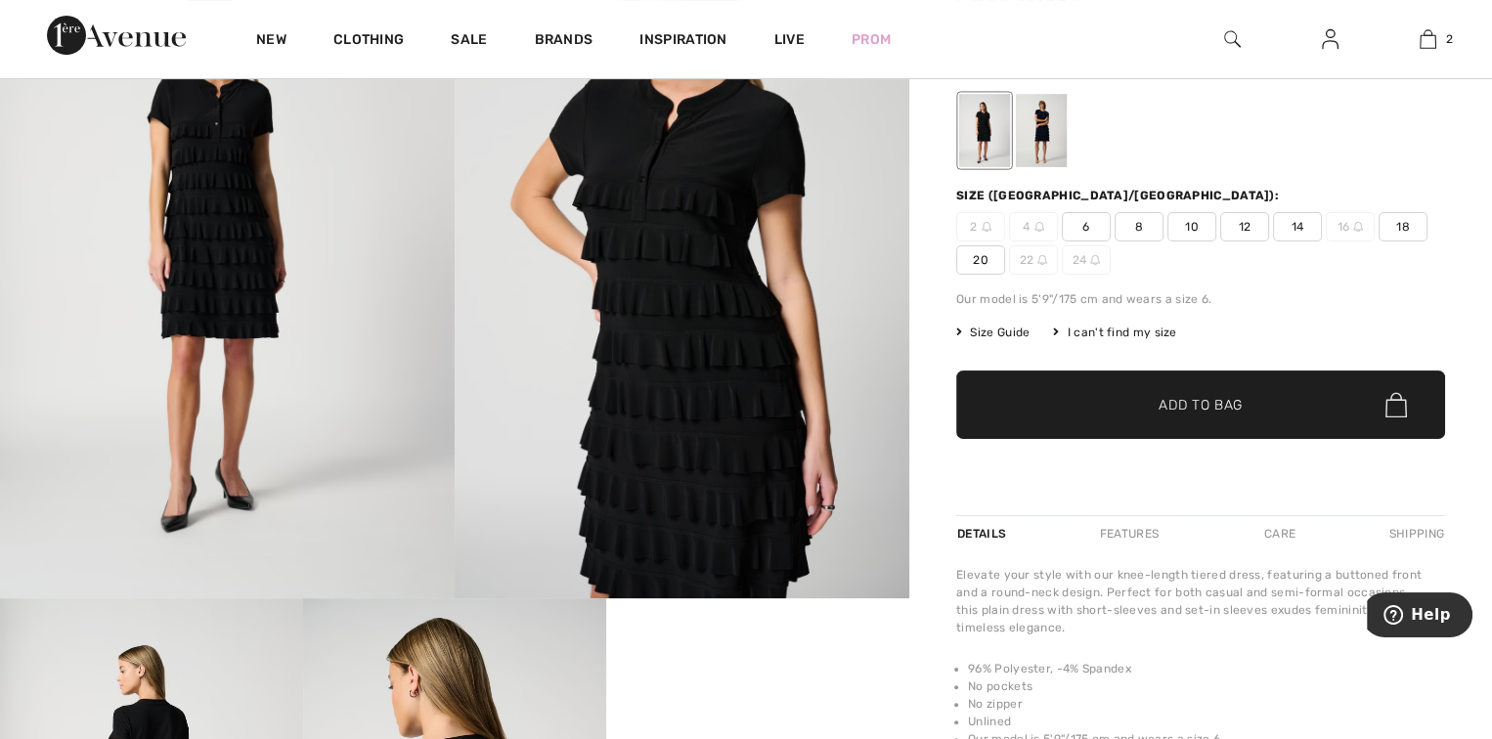
scroll to position [685, 0]
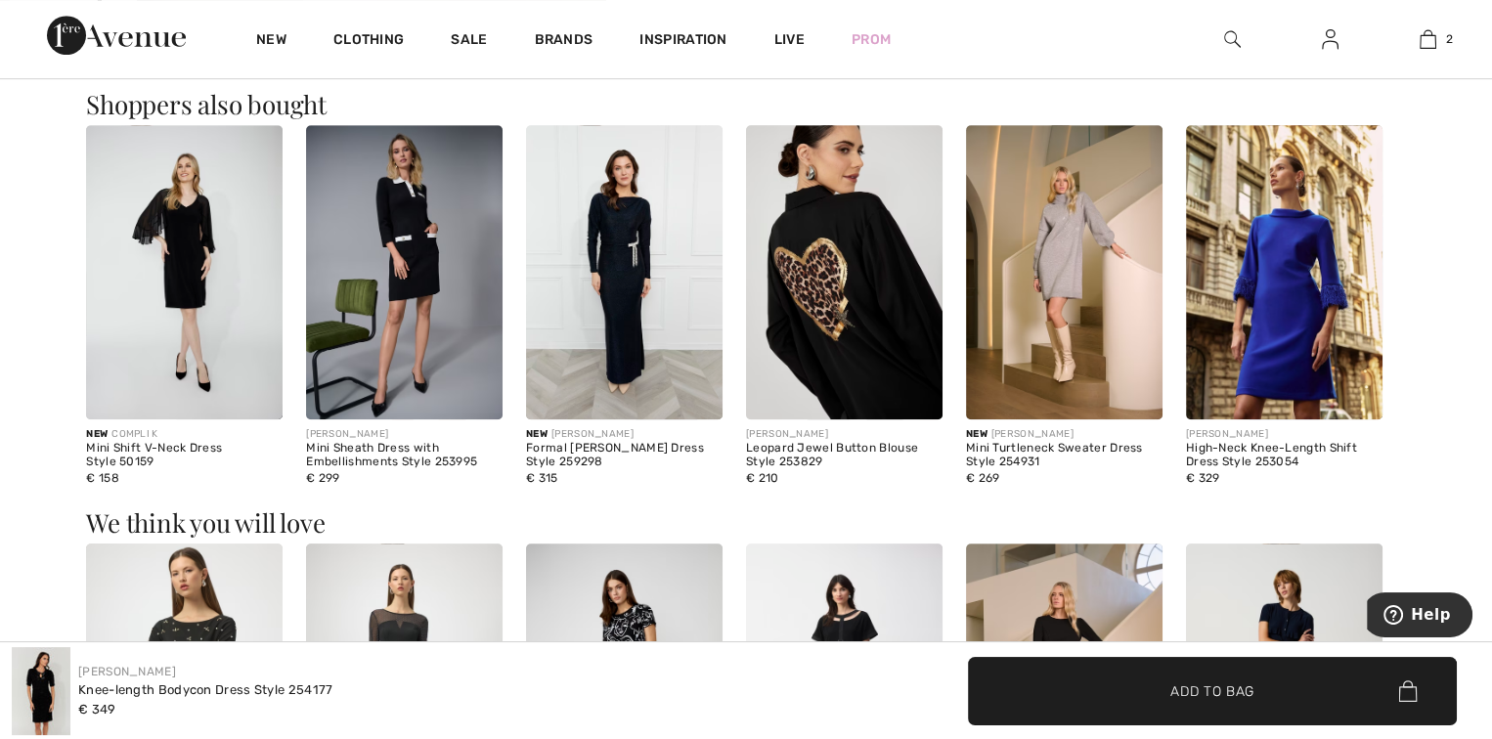
scroll to position [1271, 0]
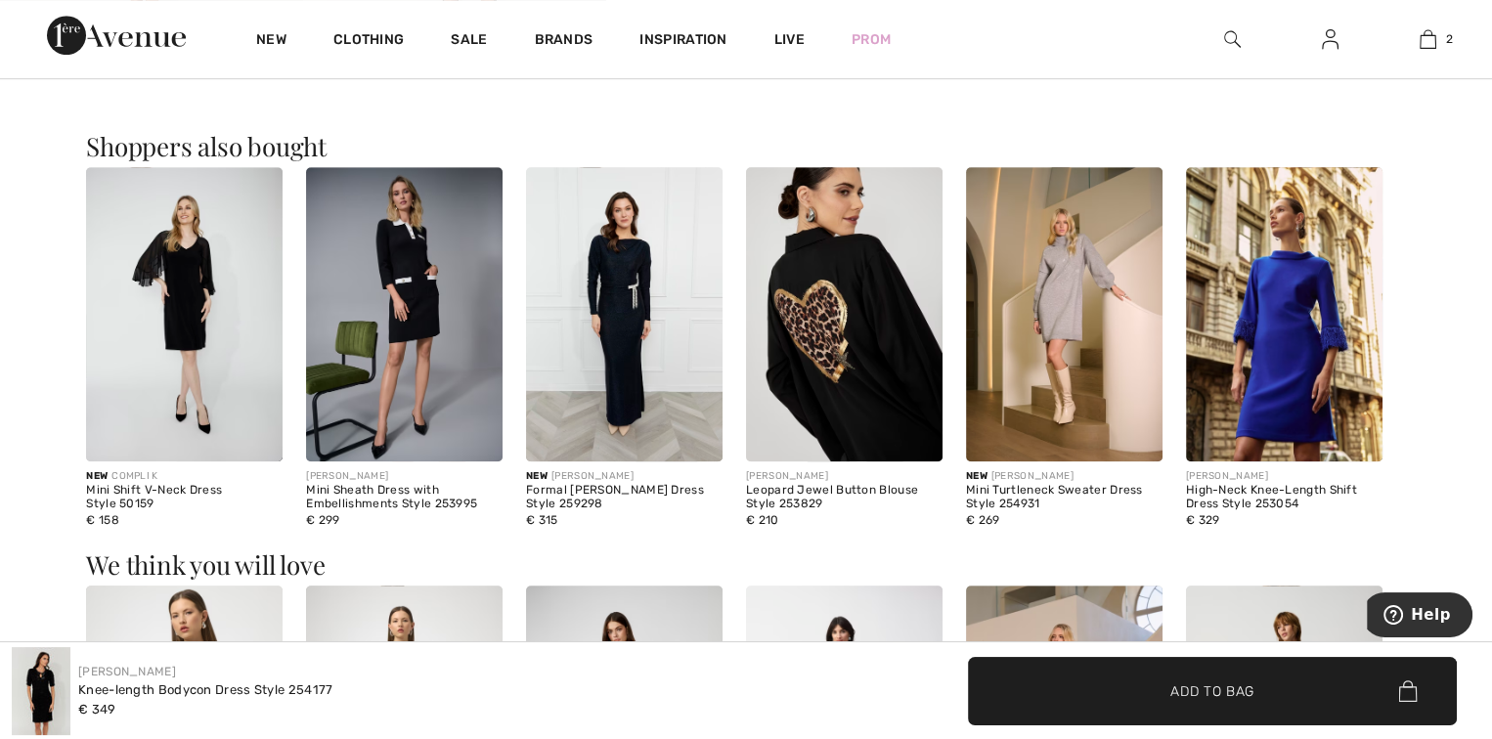
click at [425, 304] on img at bounding box center [404, 314] width 197 height 294
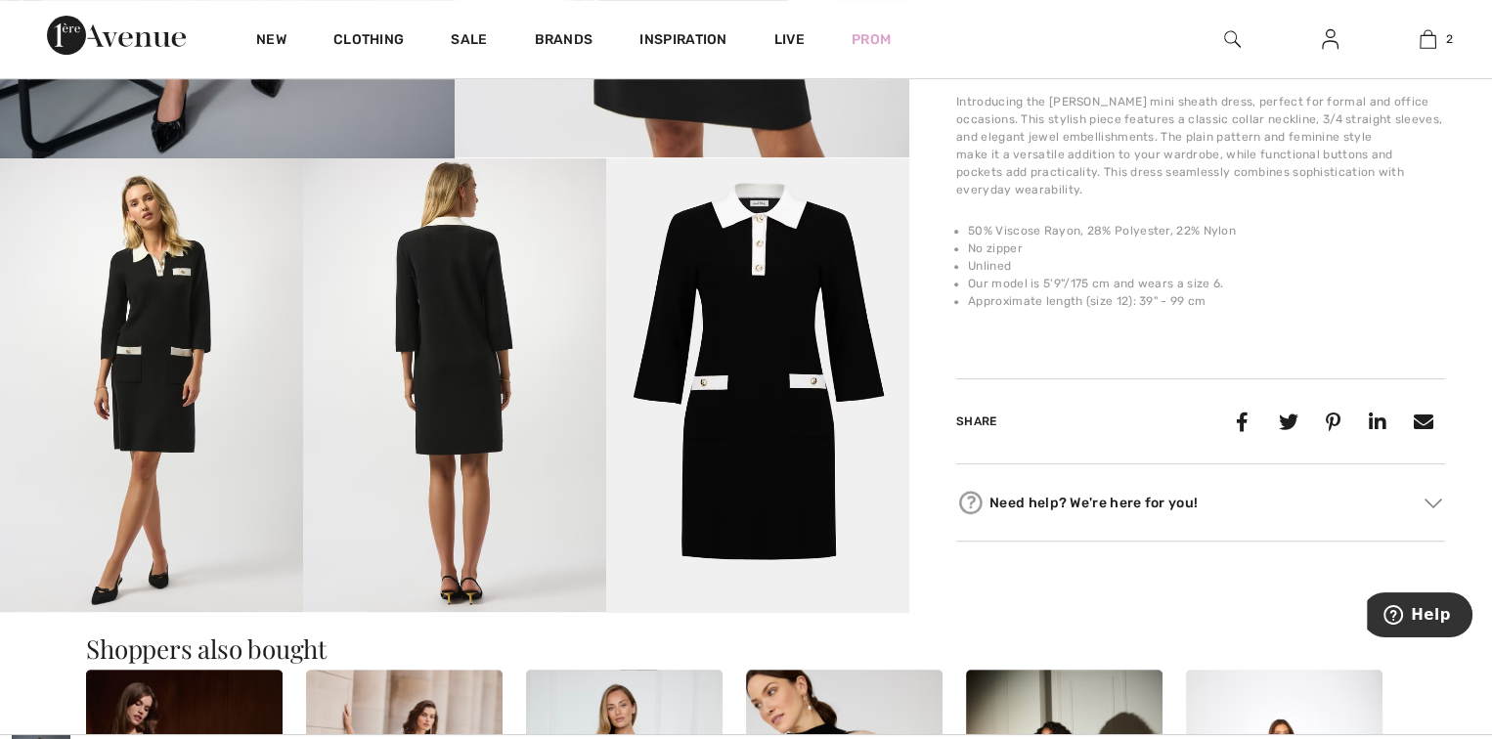
scroll to position [782, 0]
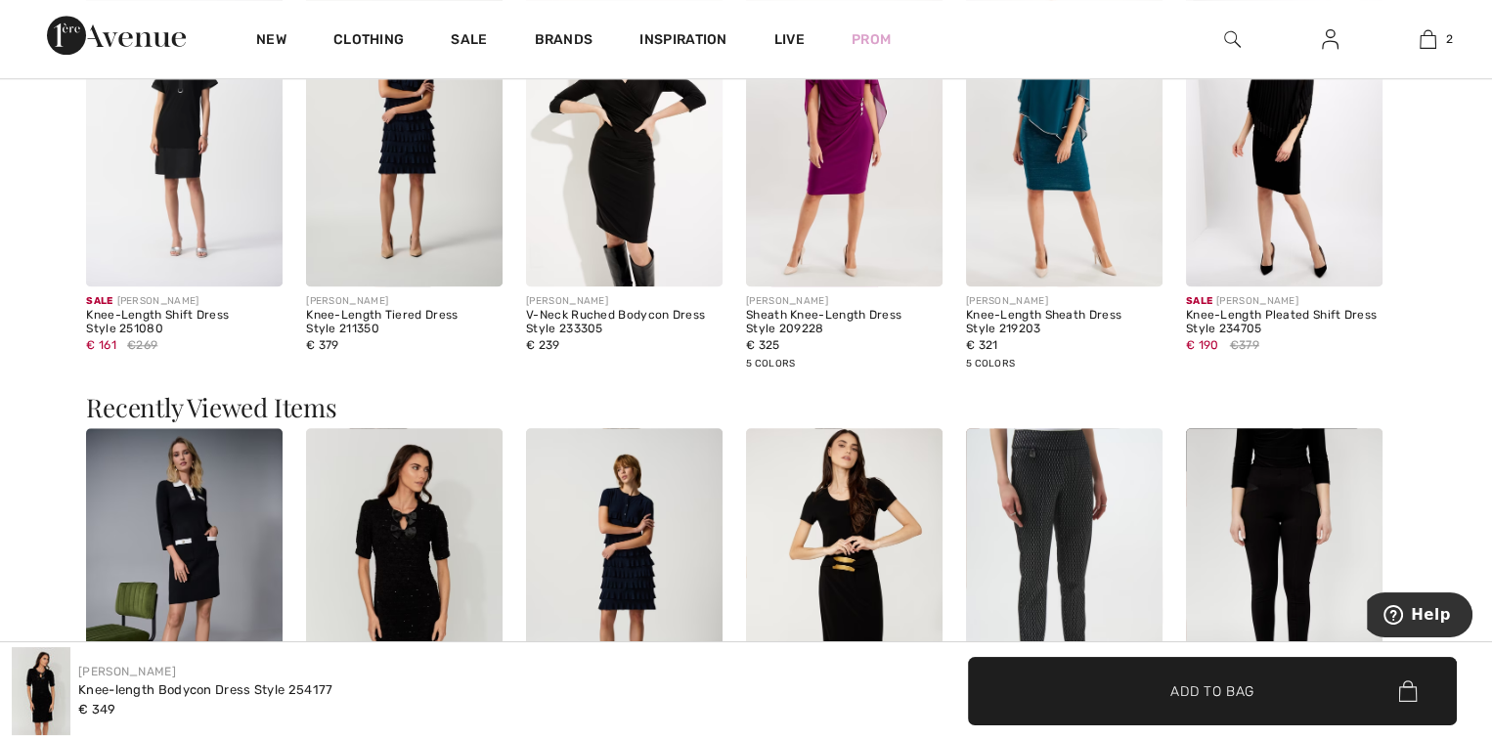
scroll to position [1565, 0]
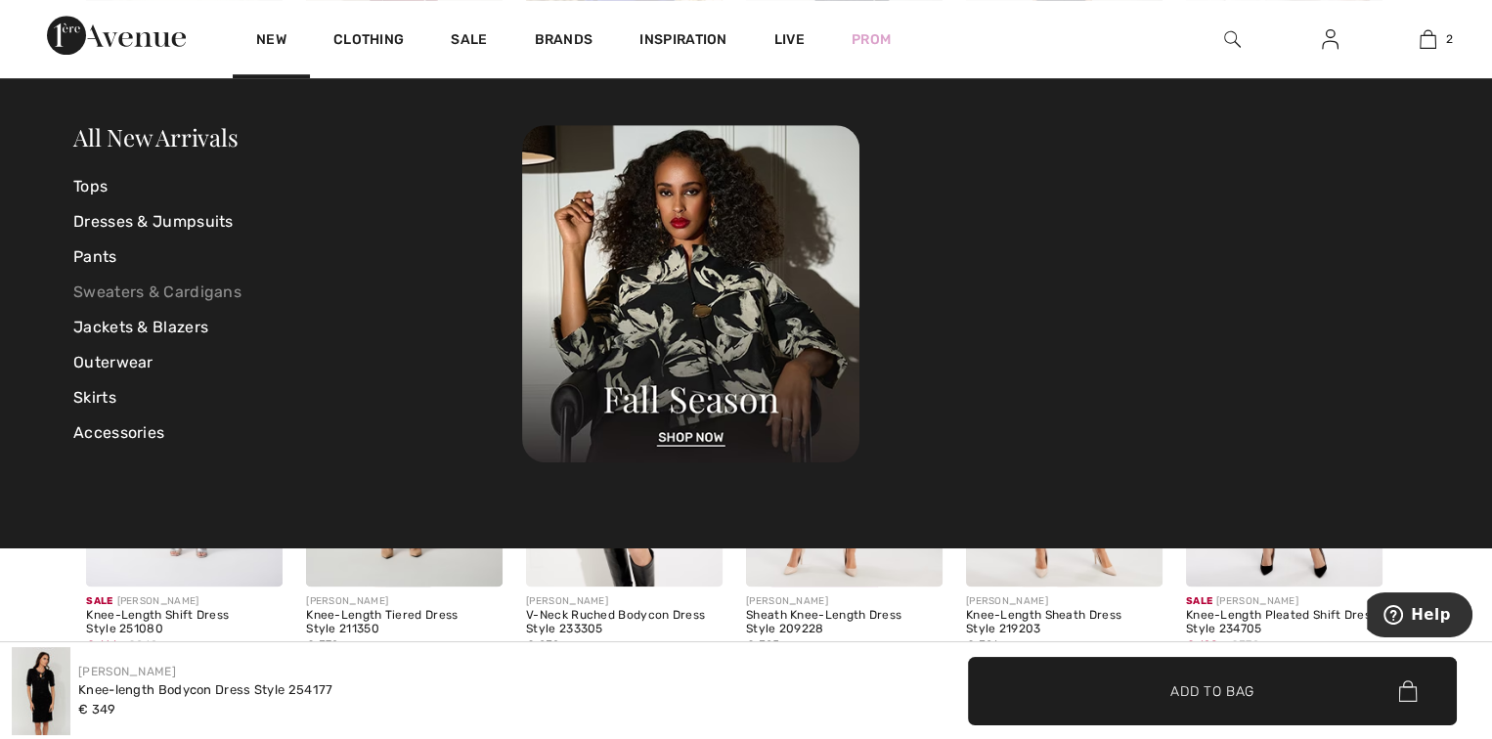
click at [165, 298] on link "Sweaters & Cardigans" at bounding box center [297, 292] width 449 height 35
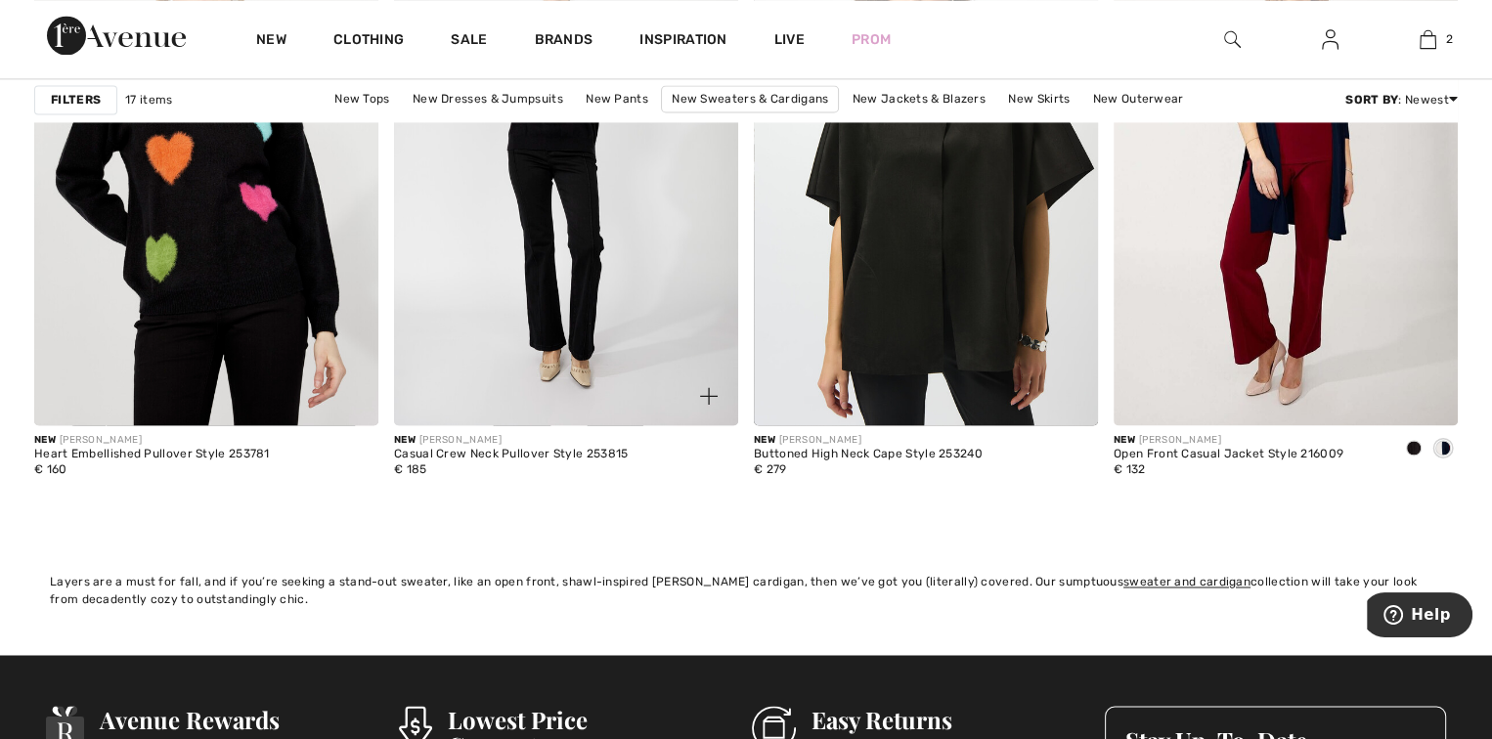
scroll to position [2934, 0]
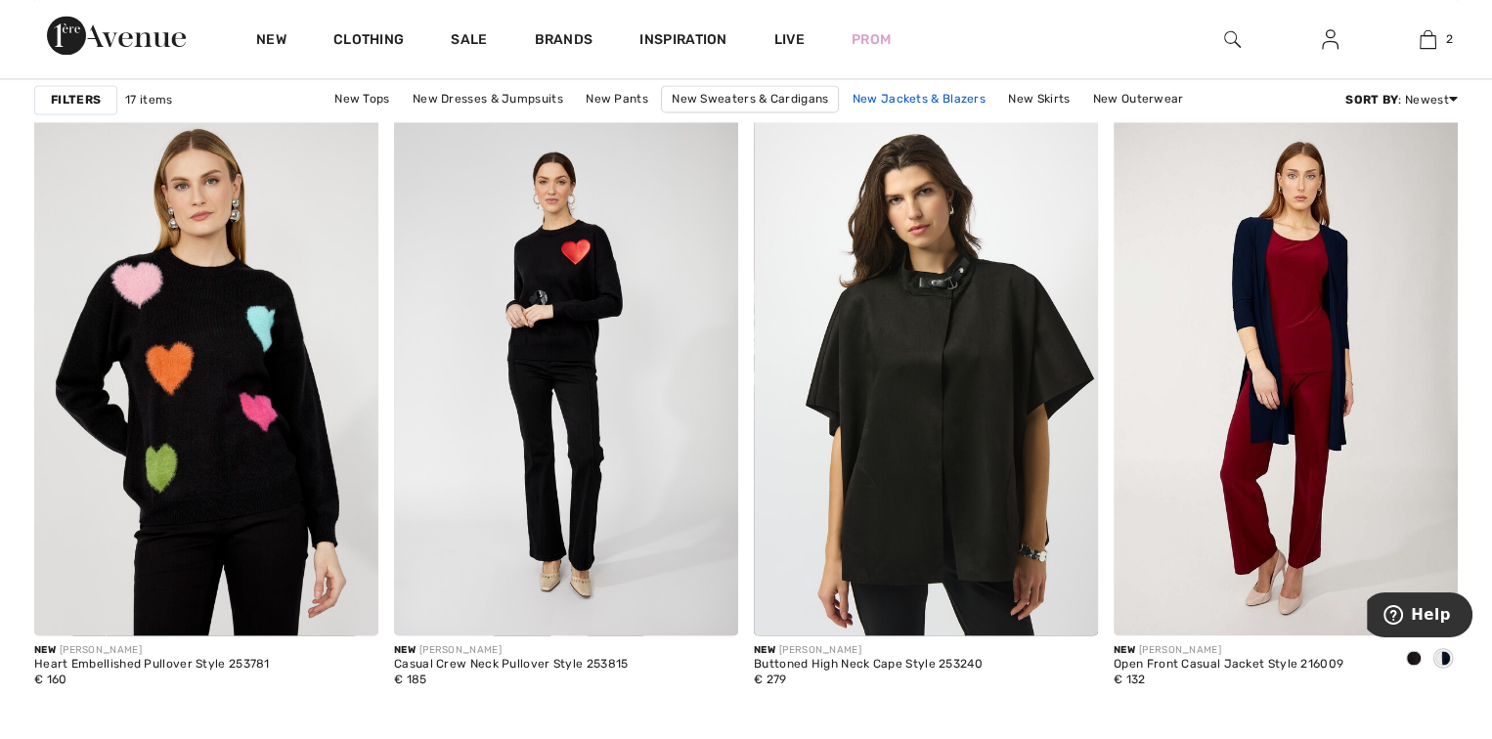
click at [937, 106] on link "New Jackets & Blazers" at bounding box center [919, 99] width 153 height 25
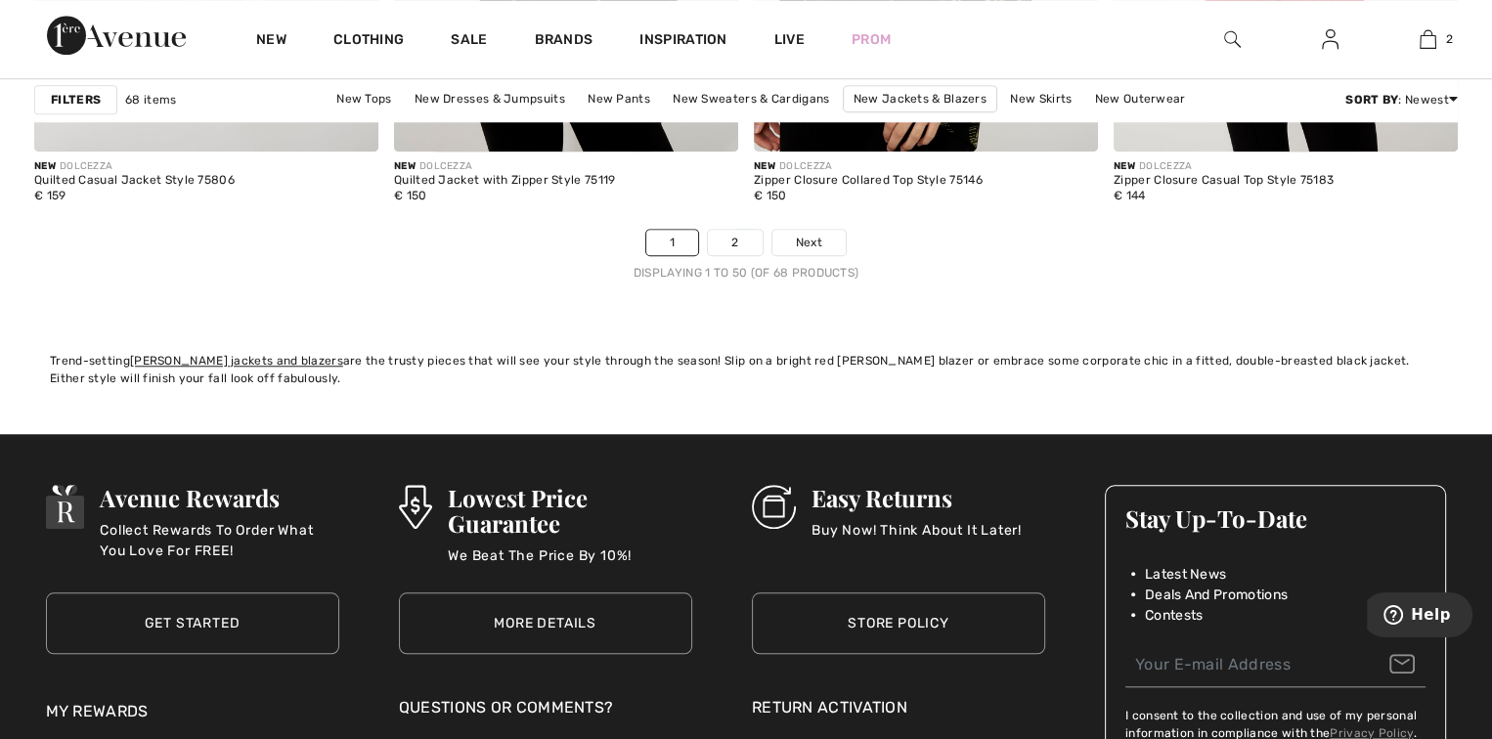
scroll to position [9486, 0]
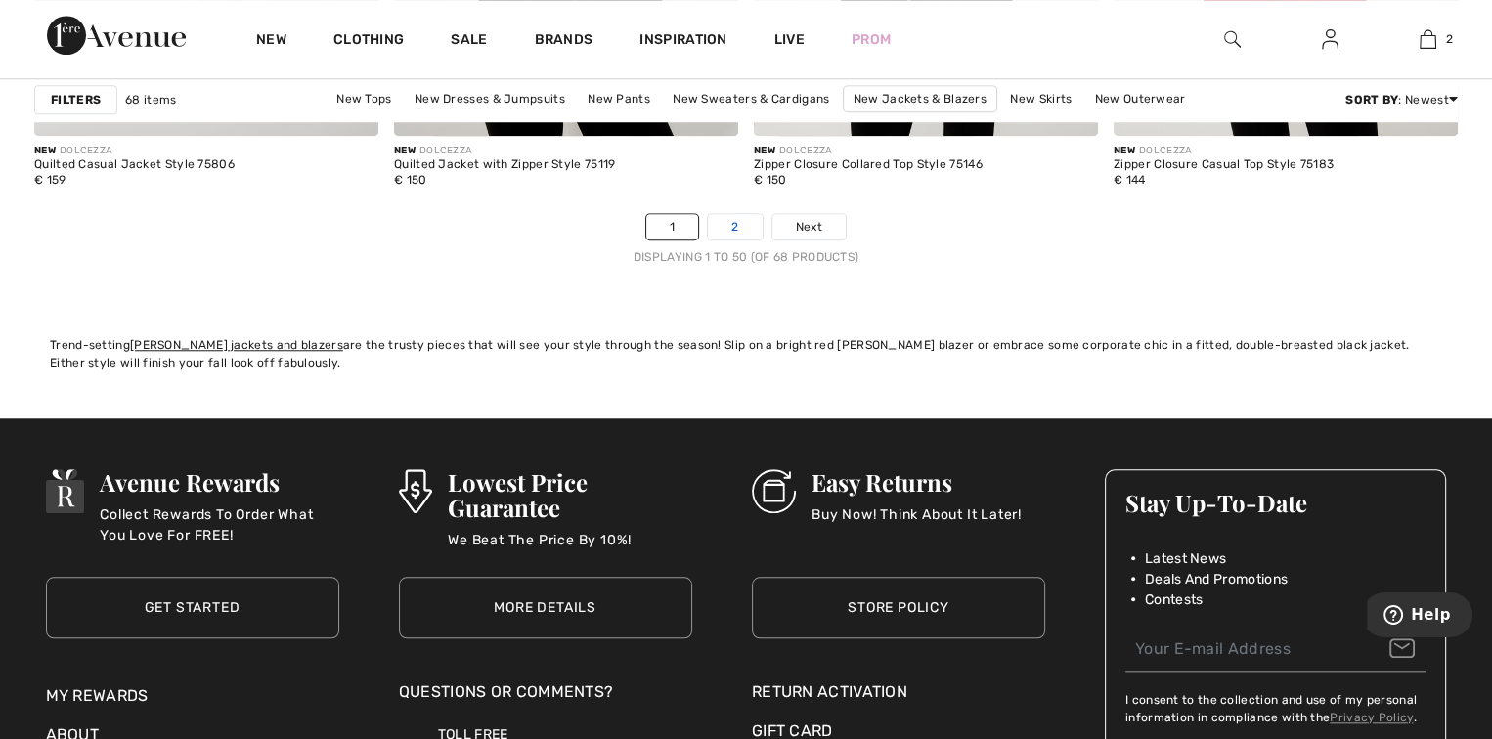
click at [735, 224] on link "2" at bounding box center [735, 226] width 54 height 25
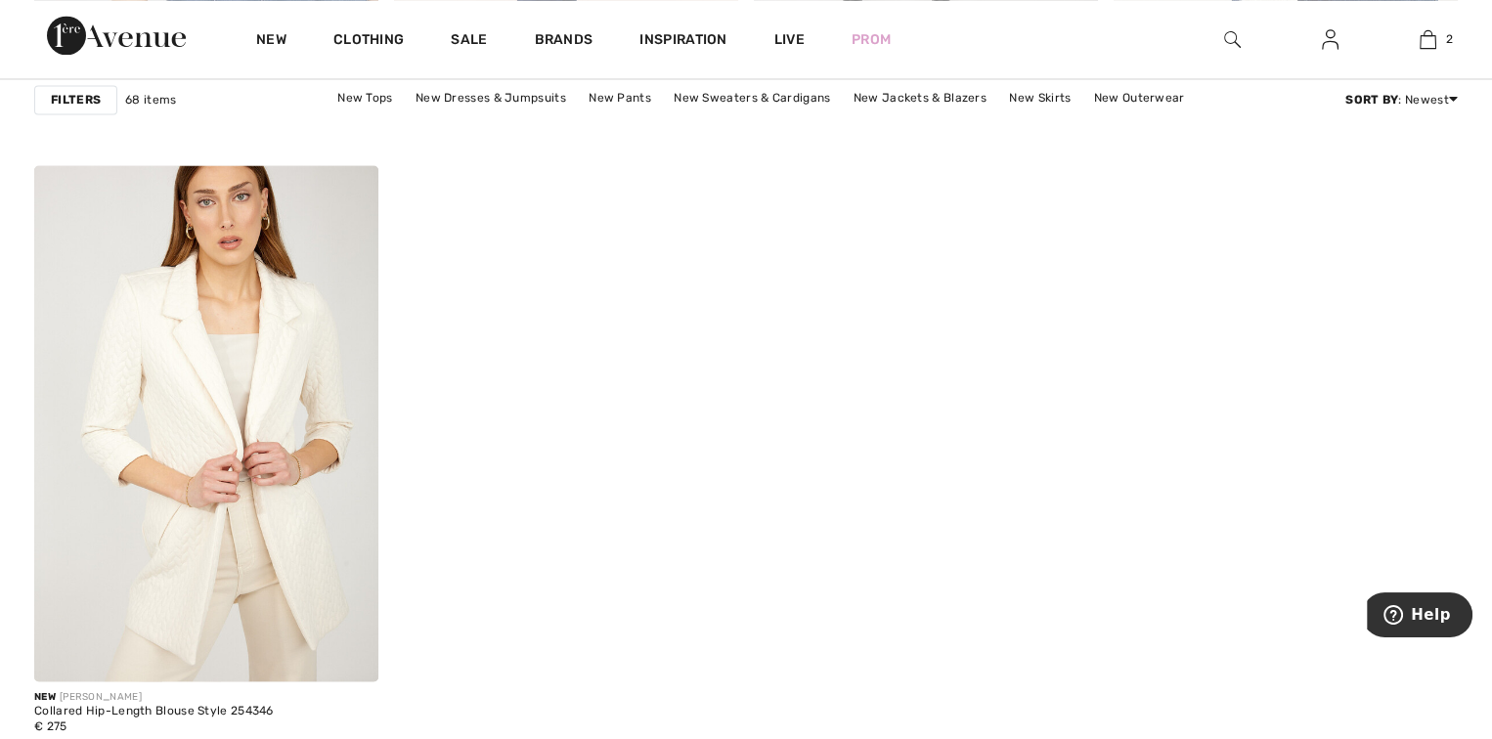
scroll to position [3618, 0]
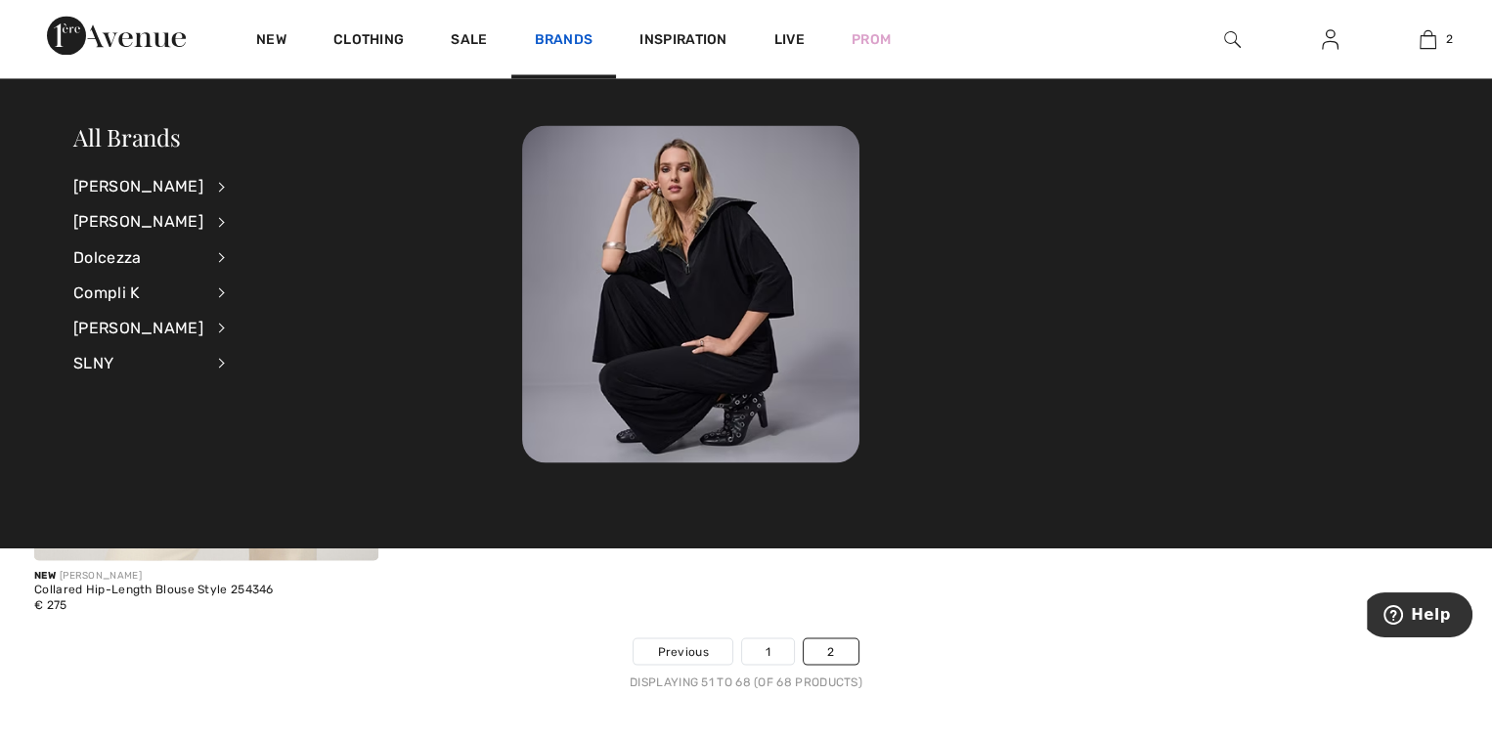
click at [566, 37] on link "Brands" at bounding box center [564, 41] width 59 height 21
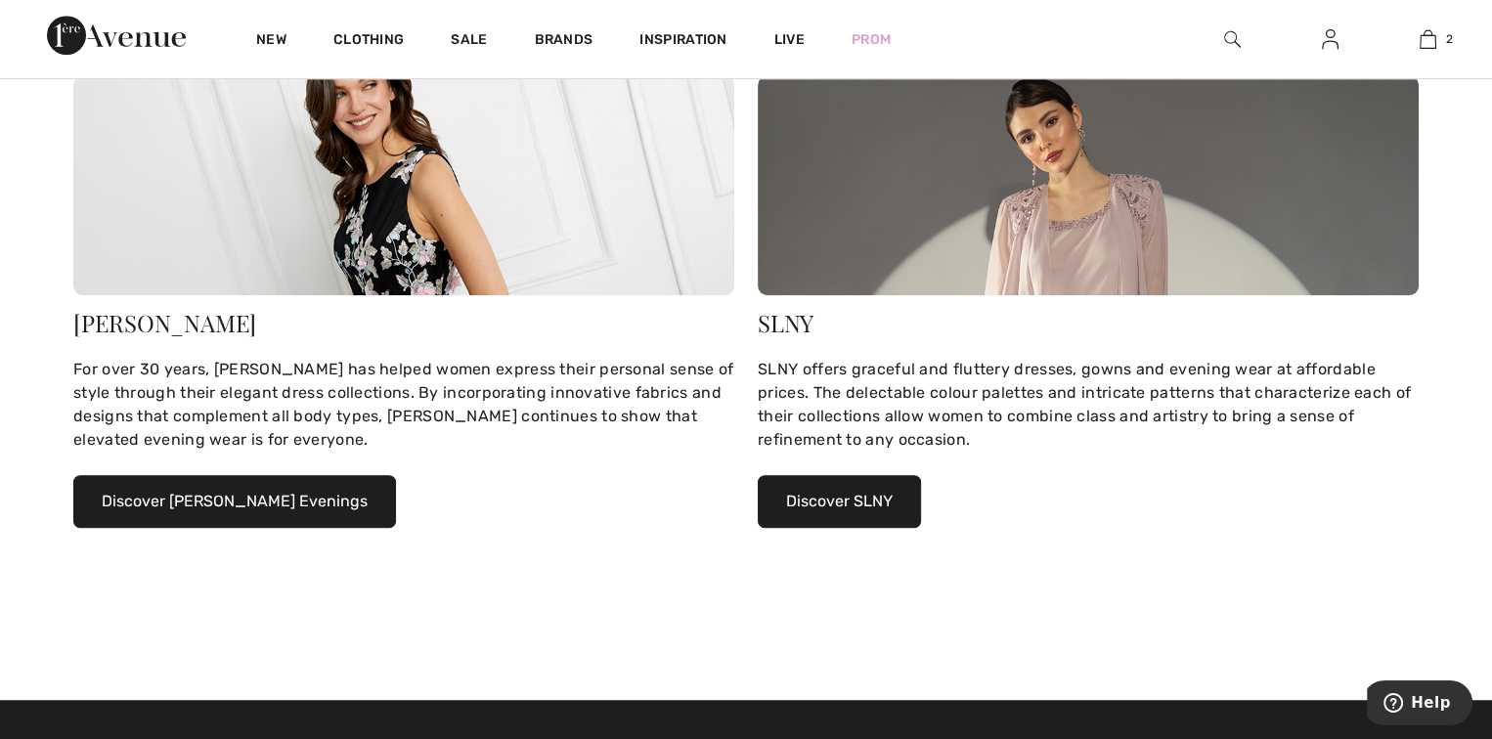
scroll to position [1662, 0]
